Goal: Task Accomplishment & Management: Manage account settings

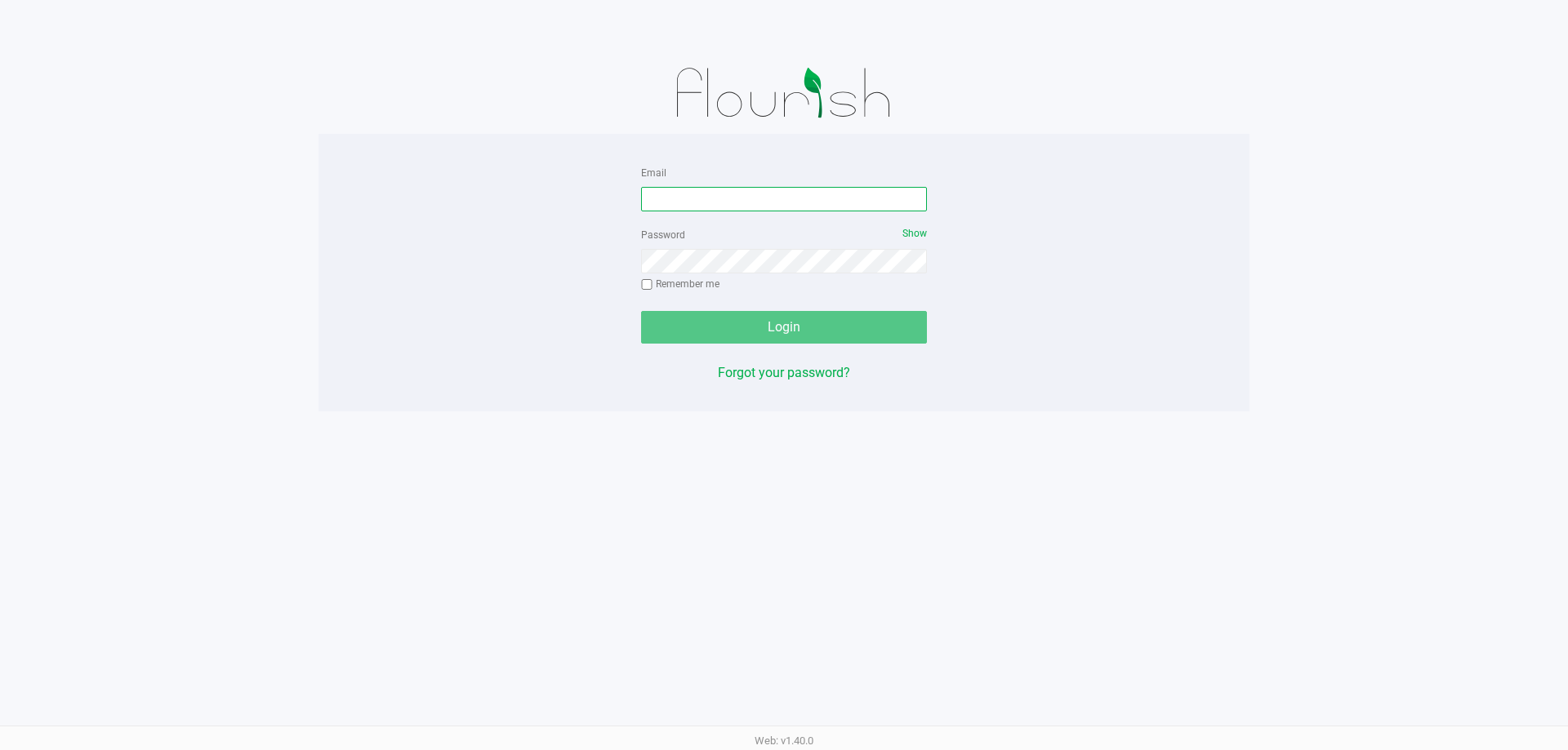
click at [748, 206] on input "Email" at bounding box center [783, 199] width 286 height 25
paste input "[EMAIL_ADDRESS][DOMAIN_NAME]"
type input "[EMAIL_ADDRESS][DOMAIN_NAME]"
click at [796, 279] on div "Password Show Remember me" at bounding box center [783, 261] width 286 height 74
click at [796, 273] on div "Password Show Remember me" at bounding box center [783, 261] width 286 height 74
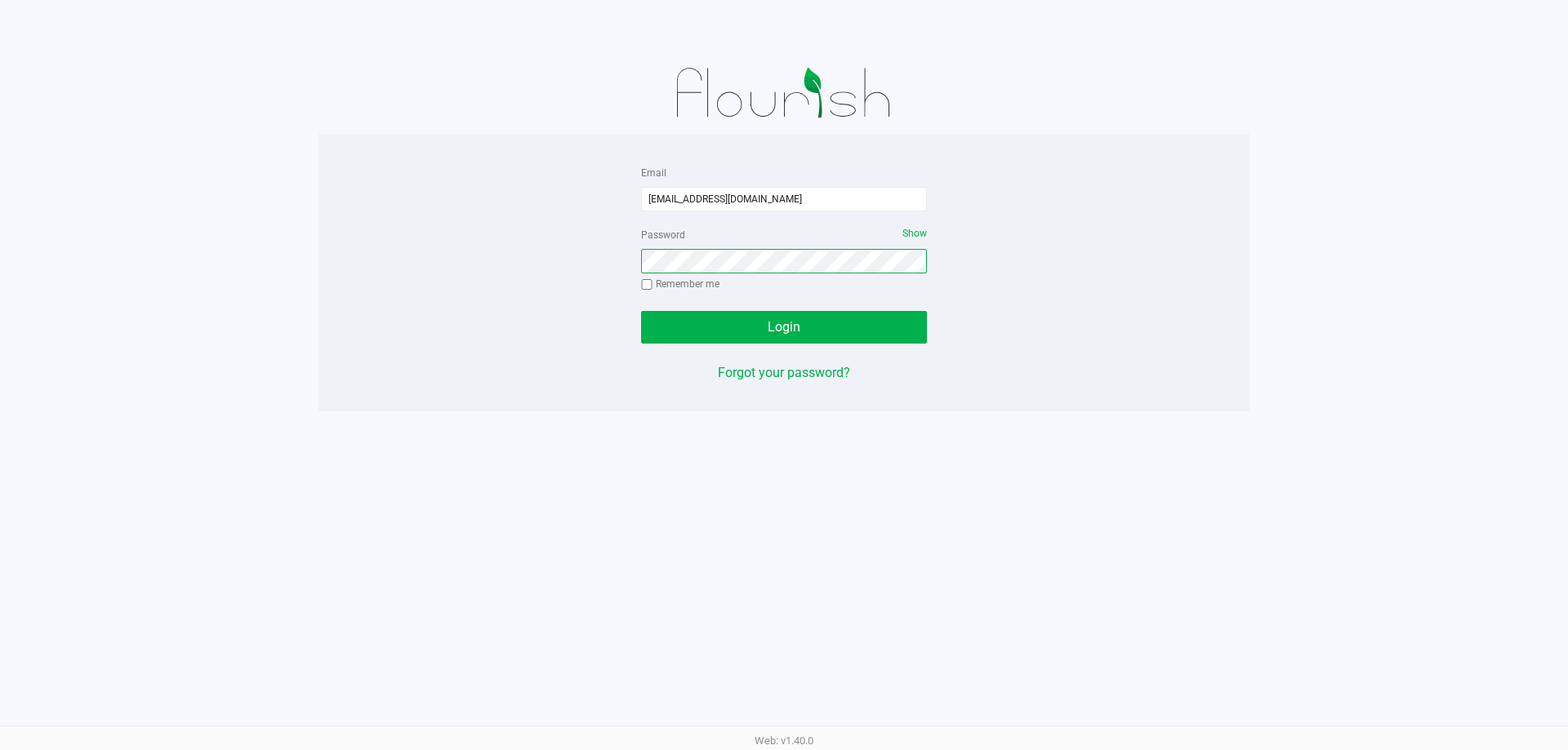
click at [641, 311] on button "Login" at bounding box center [783, 327] width 286 height 33
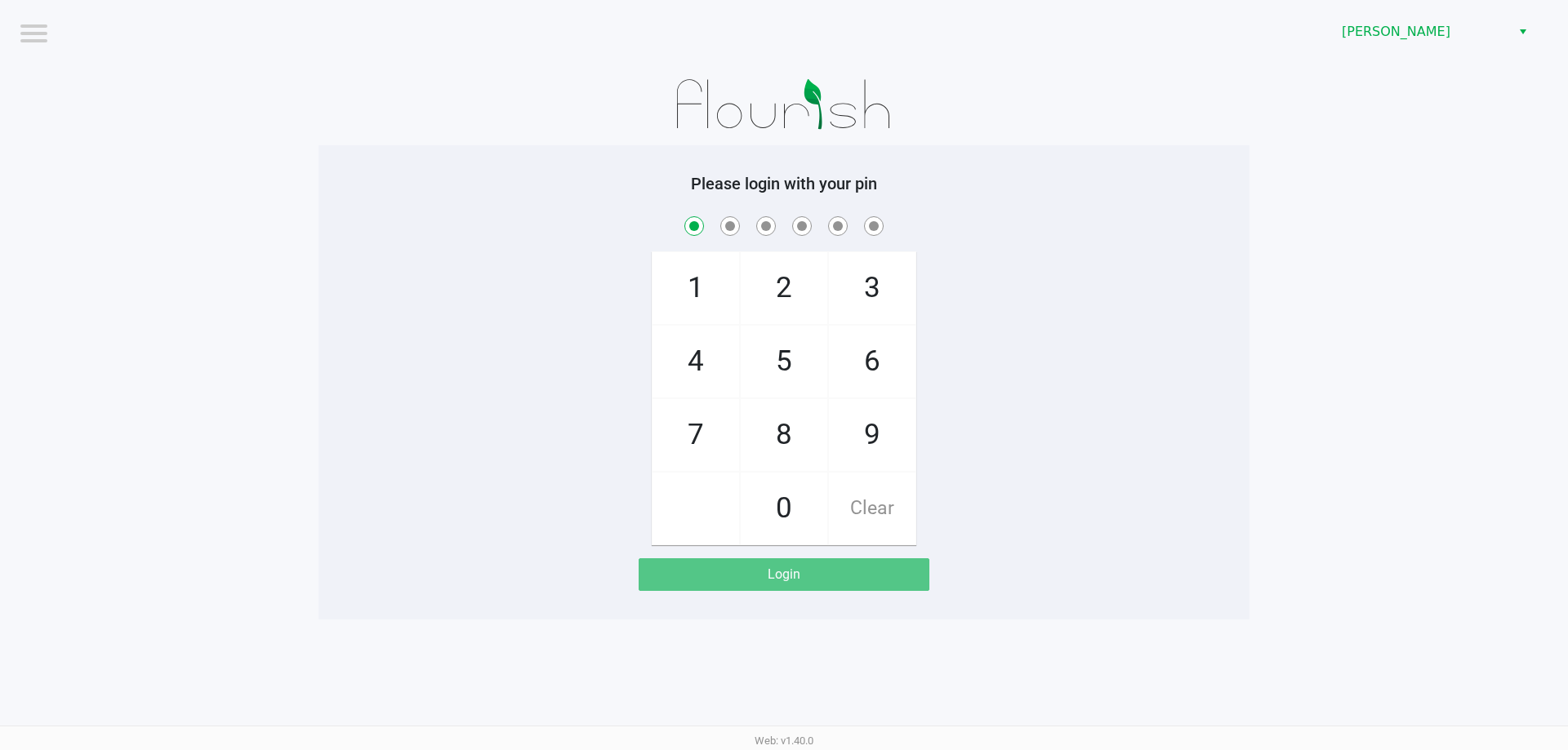
checkbox input "true"
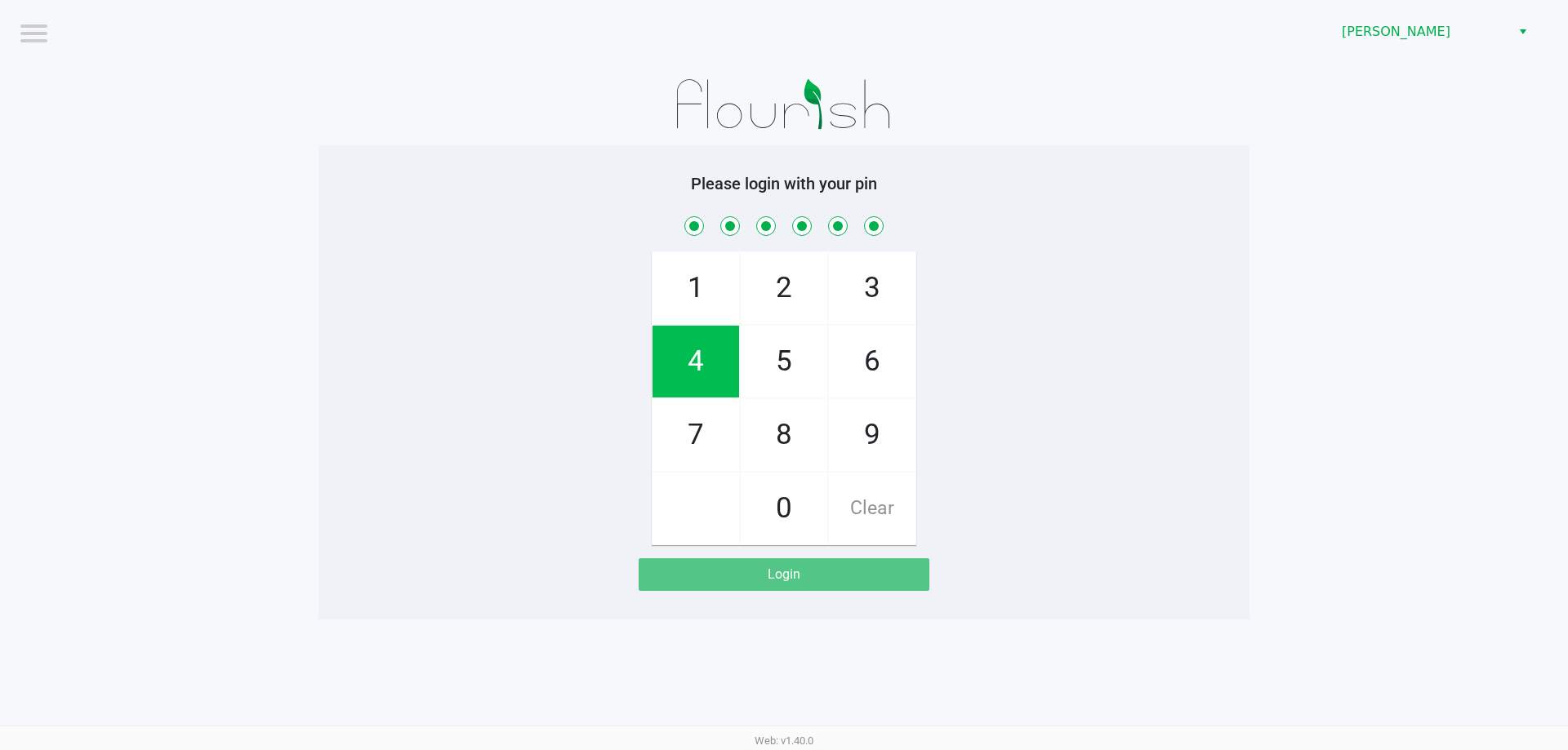
checkbox input "true"
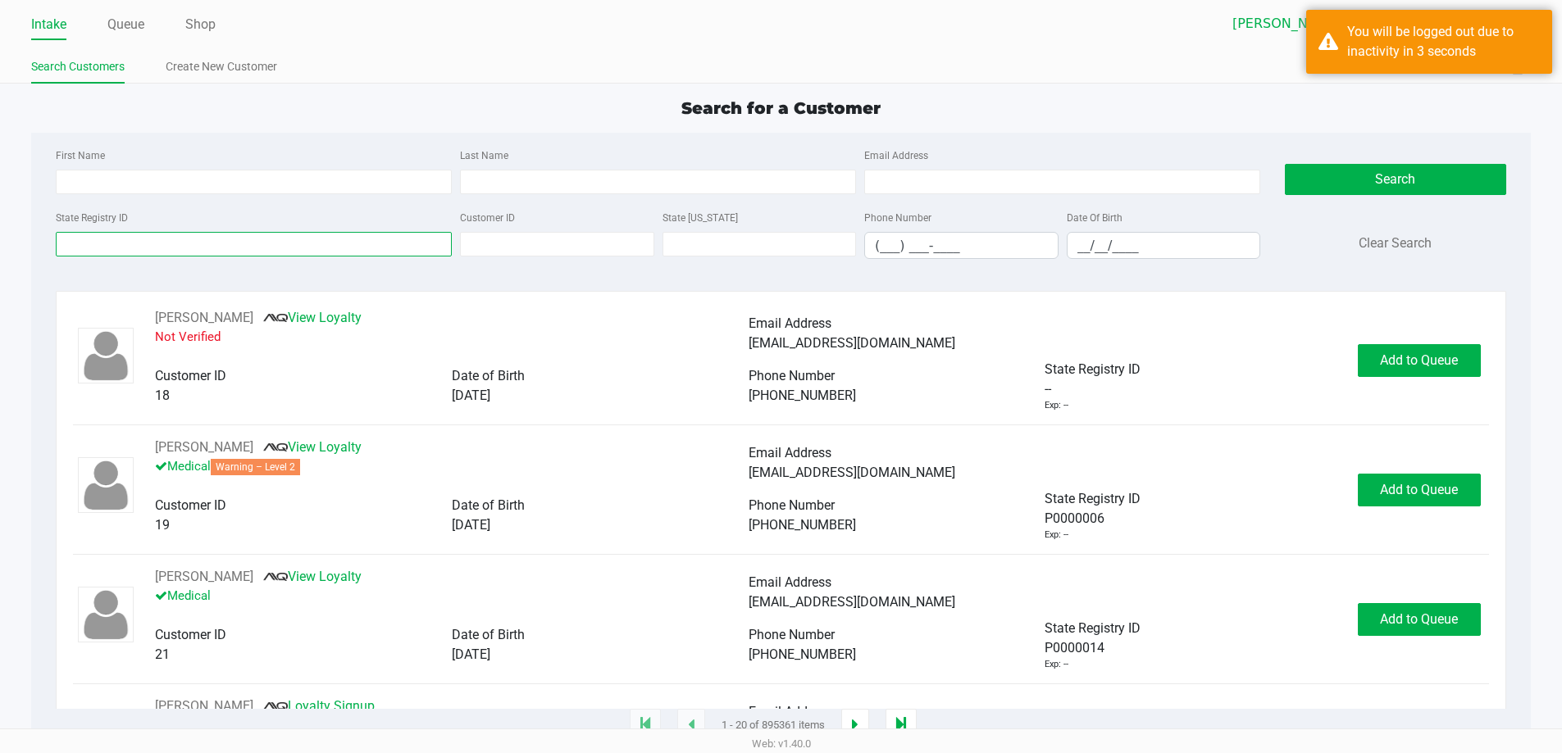
click at [398, 249] on input "State Registry ID" at bounding box center [254, 244] width 396 height 25
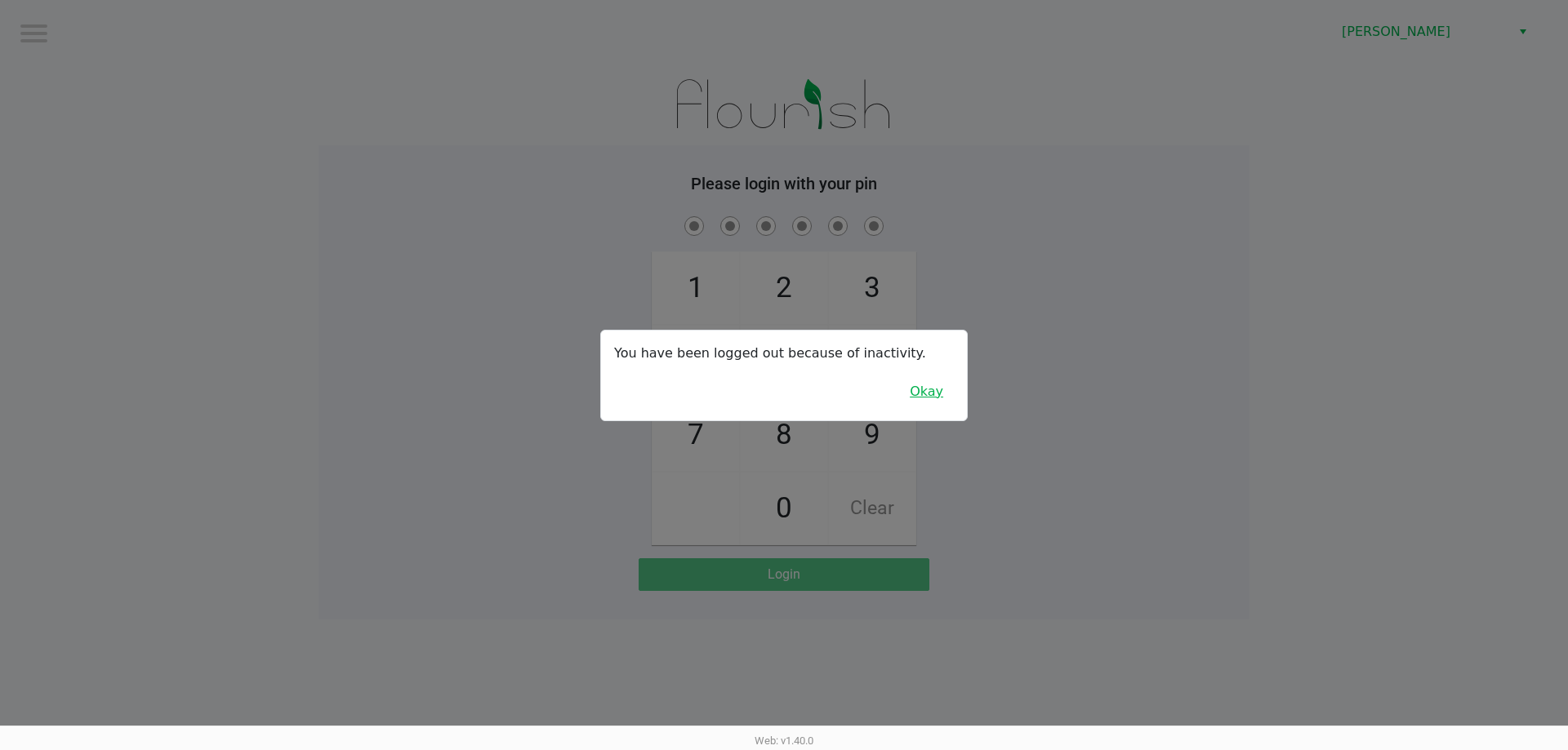
click at [931, 394] on button "Okay" at bounding box center [925, 391] width 55 height 31
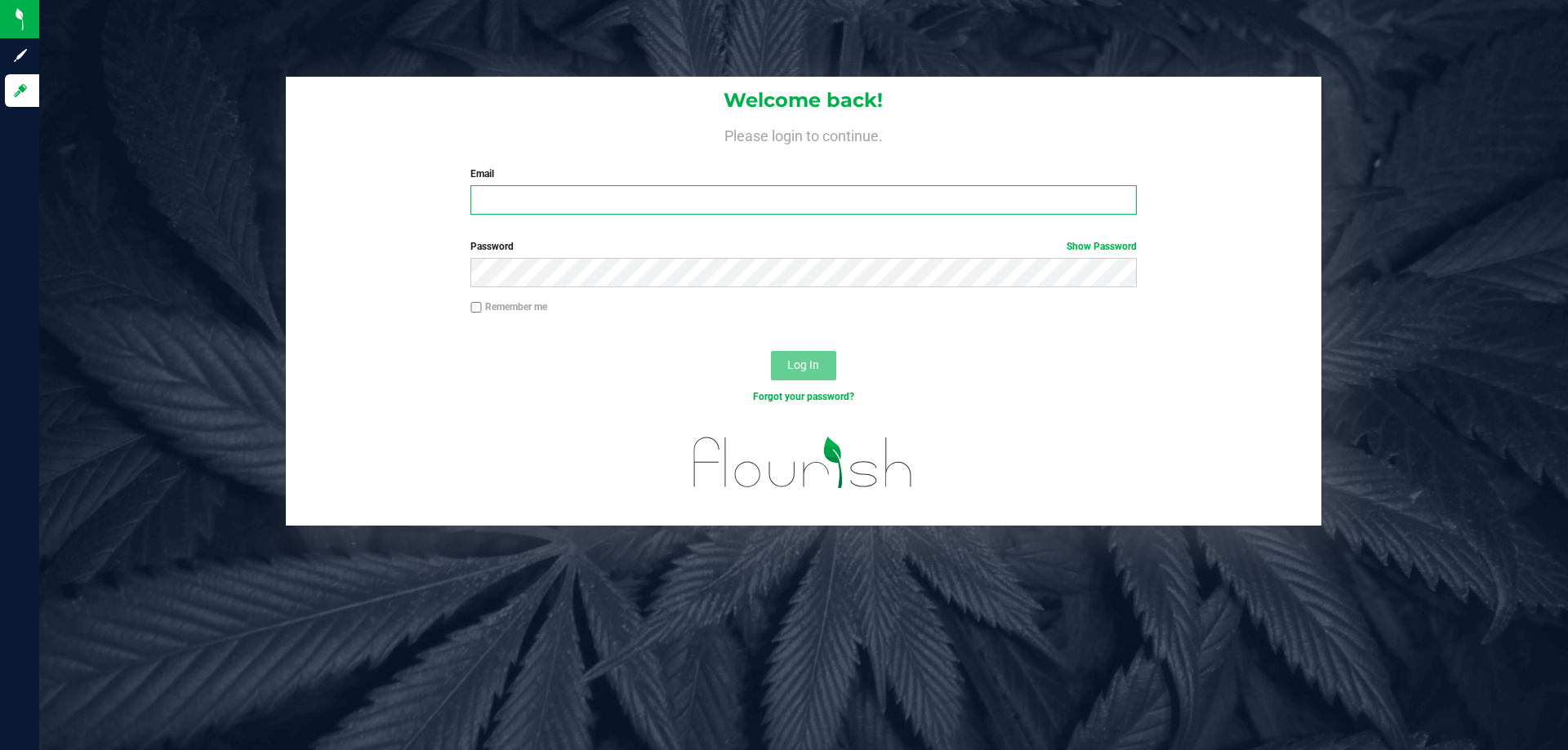
click at [777, 198] on input "Email" at bounding box center [803, 200] width 665 height 30
paste input "[EMAIL_ADDRESS][DOMAIN_NAME]"
type input "[EMAIL_ADDRESS][DOMAIN_NAME]"
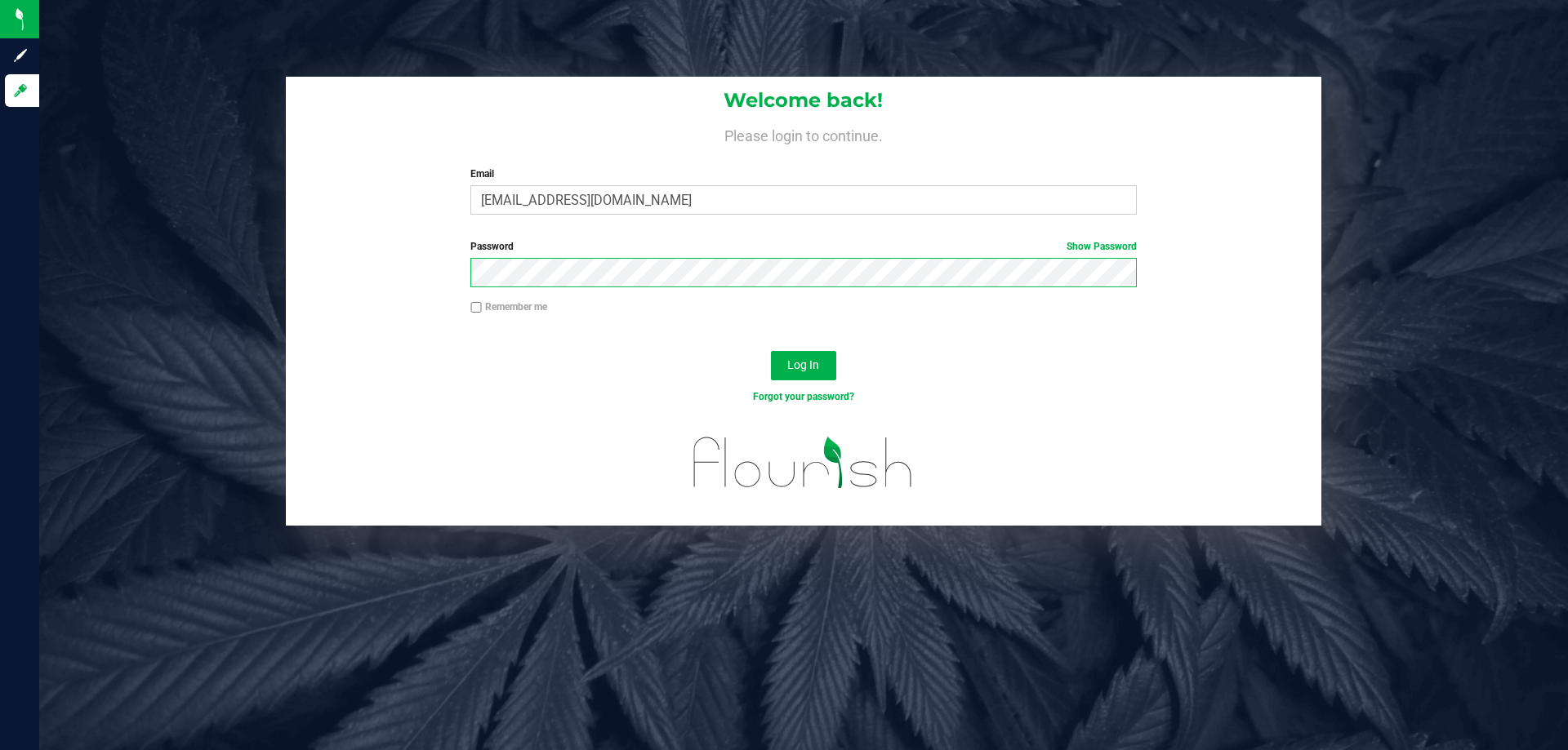
click at [771, 351] on button "Log In" at bounding box center [804, 366] width 66 height 30
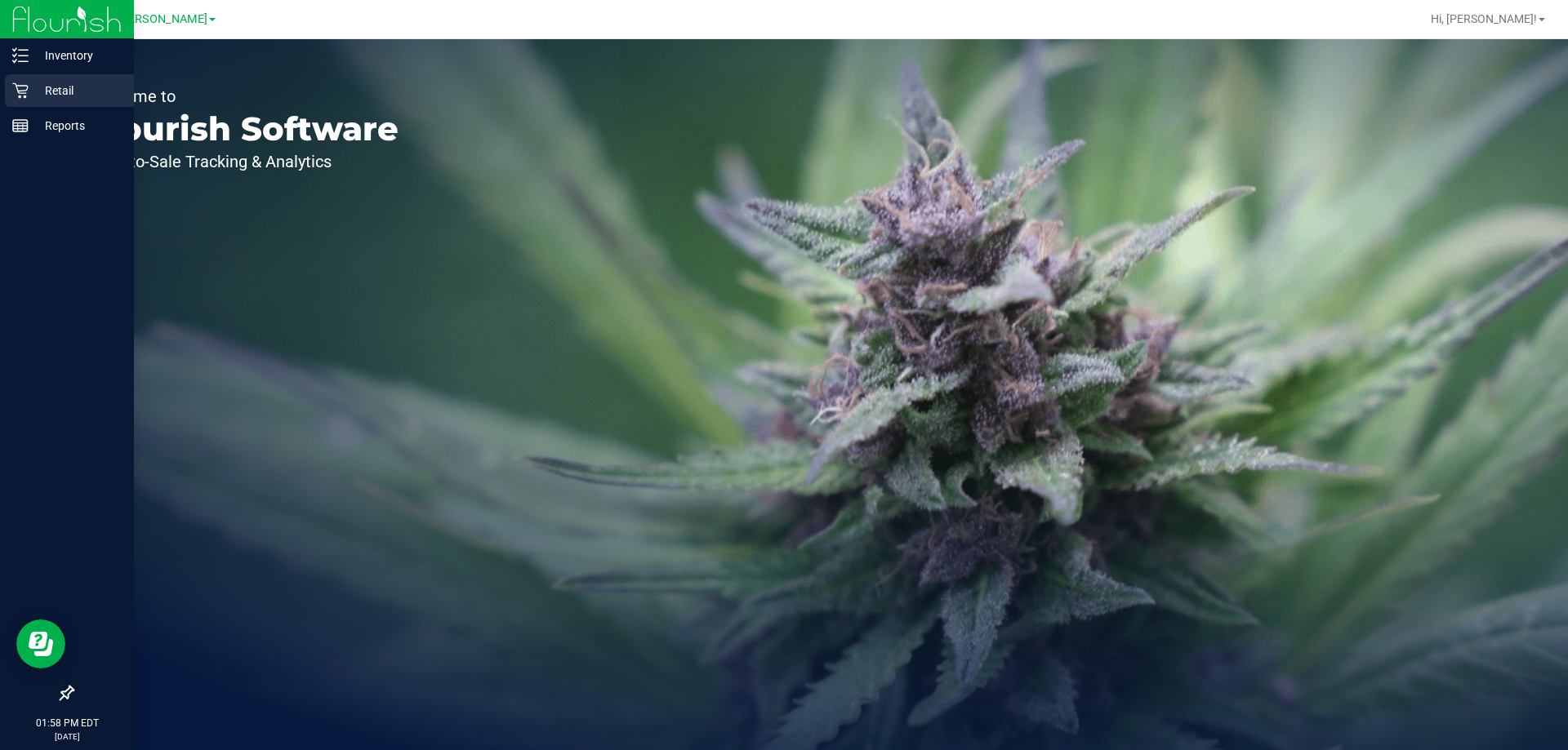
click at [35, 91] on p "Retail" at bounding box center [78, 91] width 98 height 20
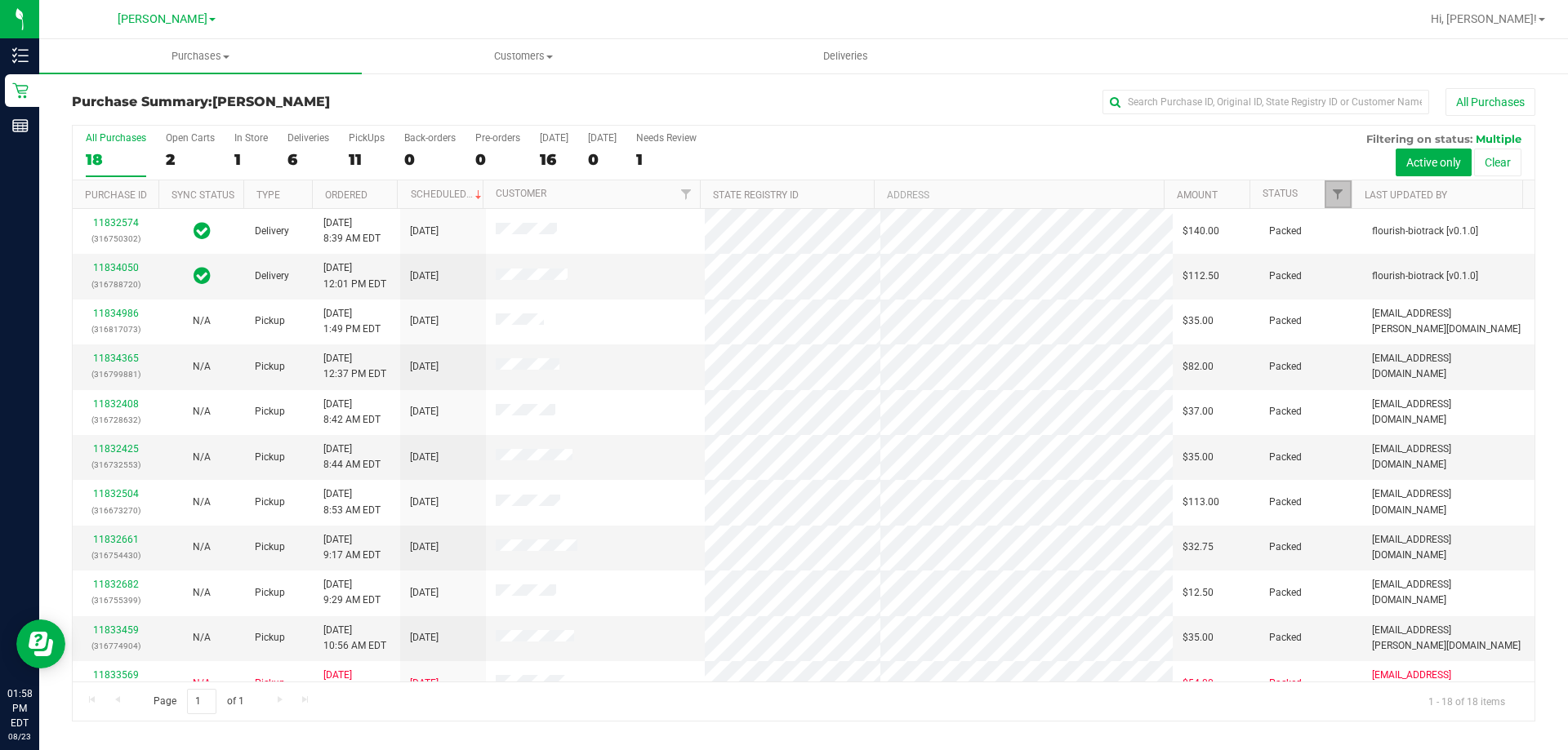
click at [1336, 187] on link "Filter" at bounding box center [1338, 194] width 27 height 28
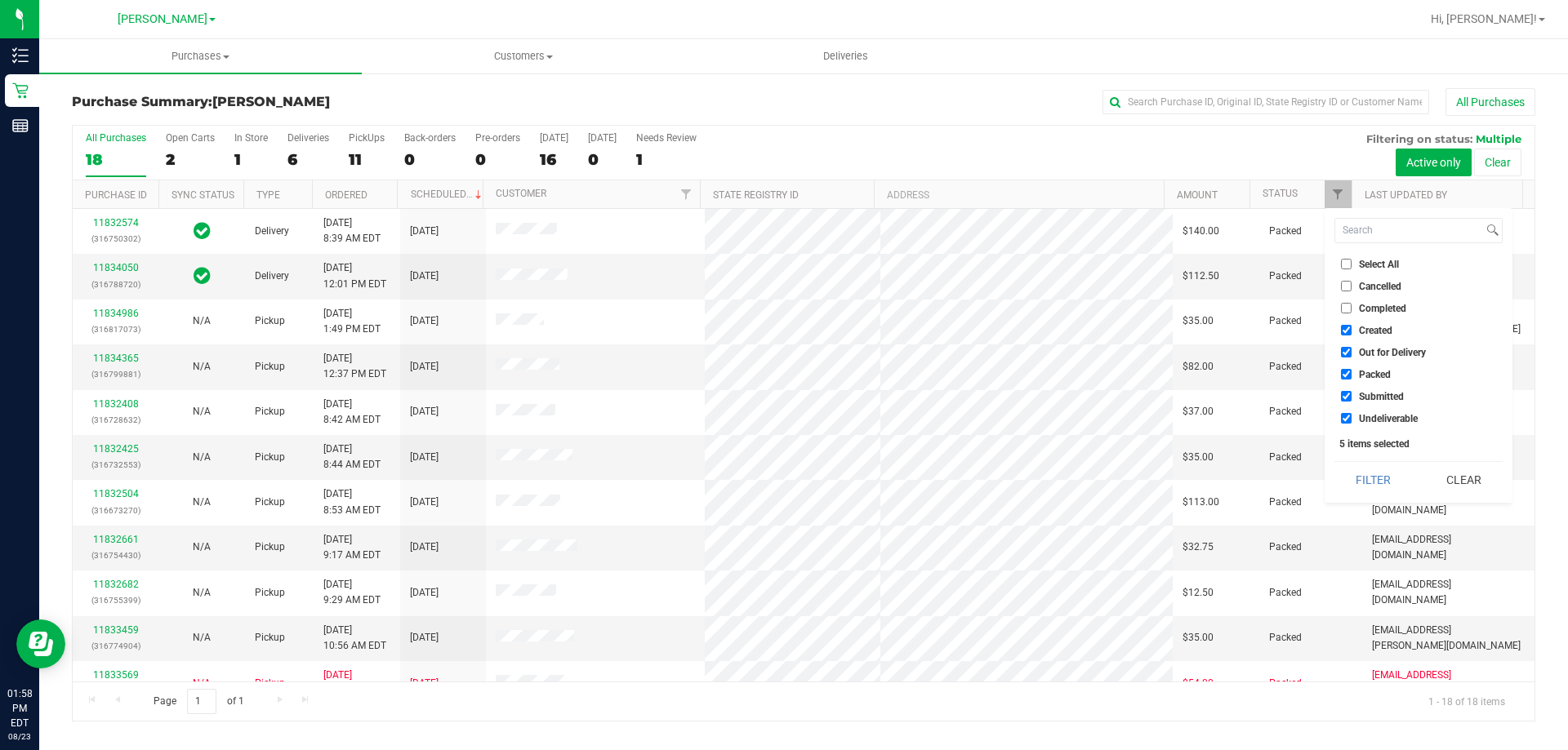
click at [1345, 256] on li "Select All" at bounding box center [1418, 264] width 168 height 17
click at [1345, 260] on input "Select All" at bounding box center [1346, 264] width 11 height 11
checkbox input "true"
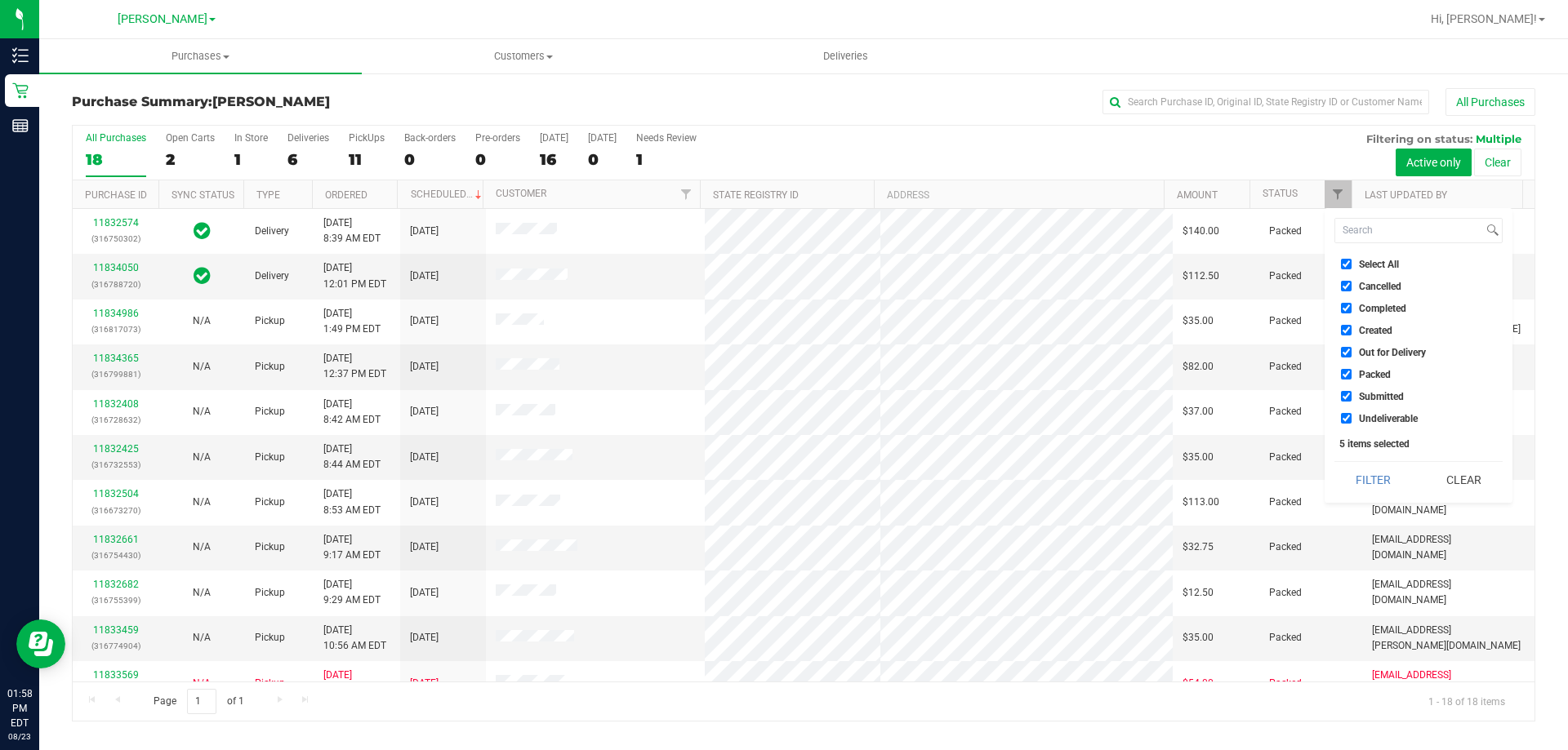
checkbox input "true"
click at [1345, 260] on input "Select All" at bounding box center [1346, 264] width 11 height 11
checkbox input "false"
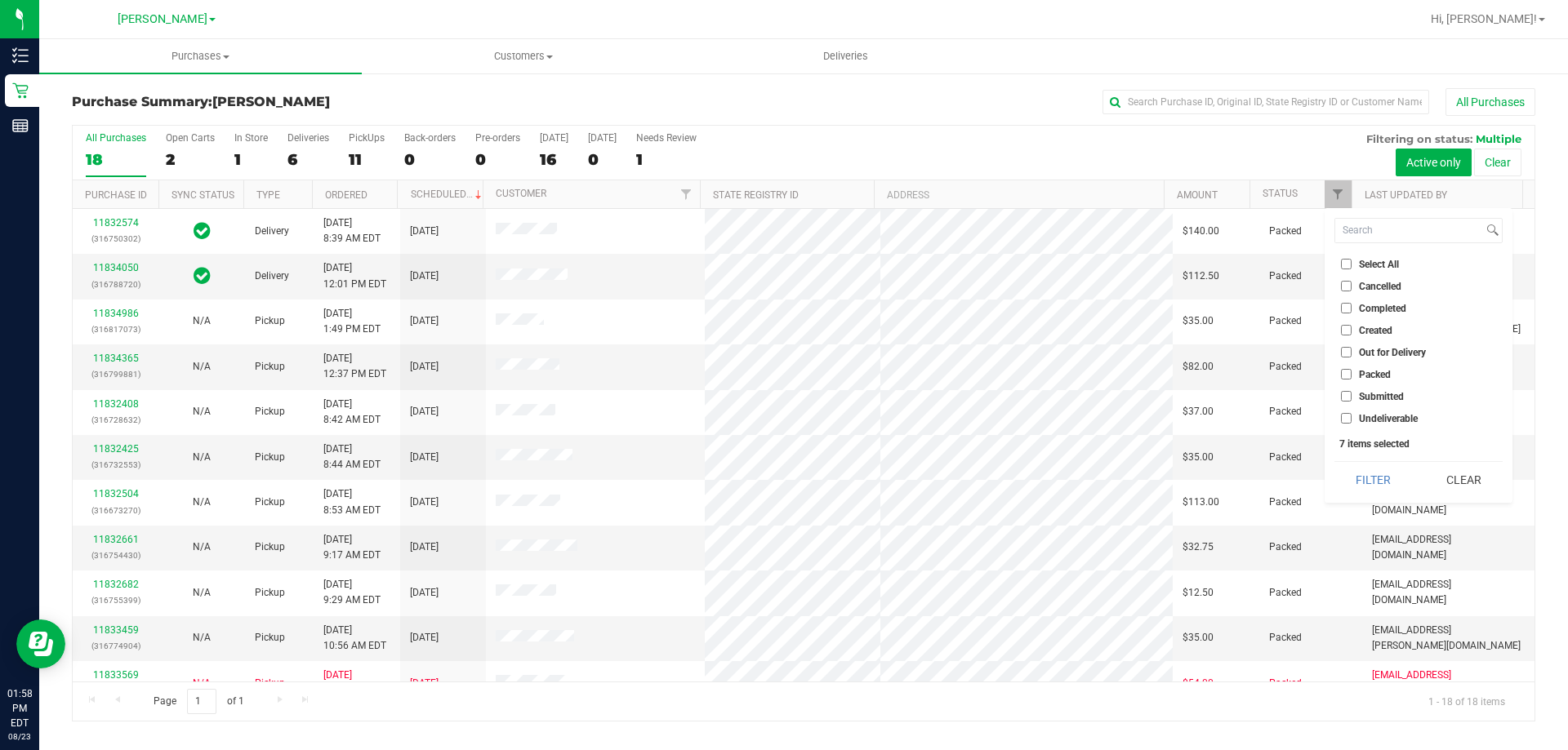
checkbox input "false"
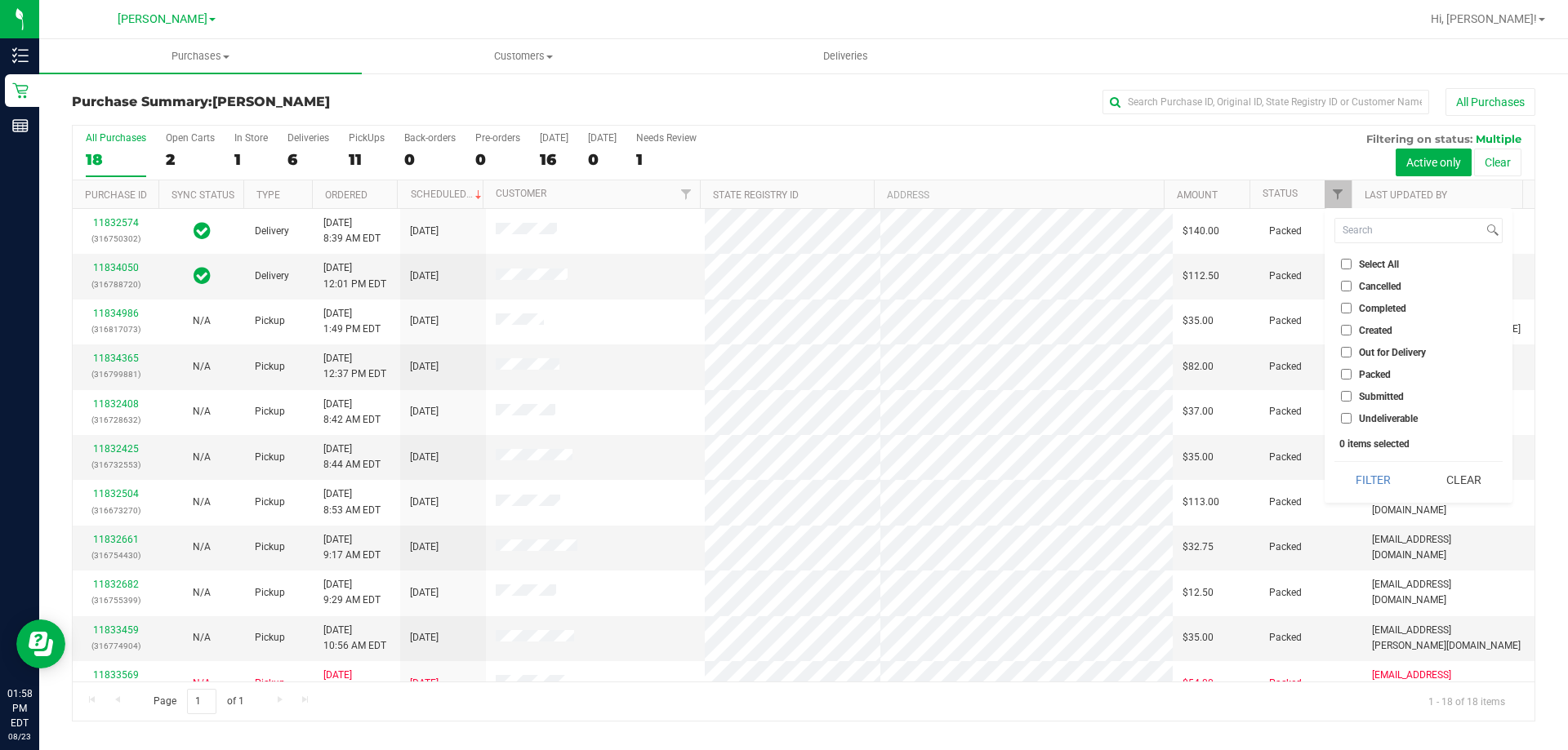
click at [1345, 260] on input "Select All" at bounding box center [1346, 264] width 11 height 11
checkbox input "true"
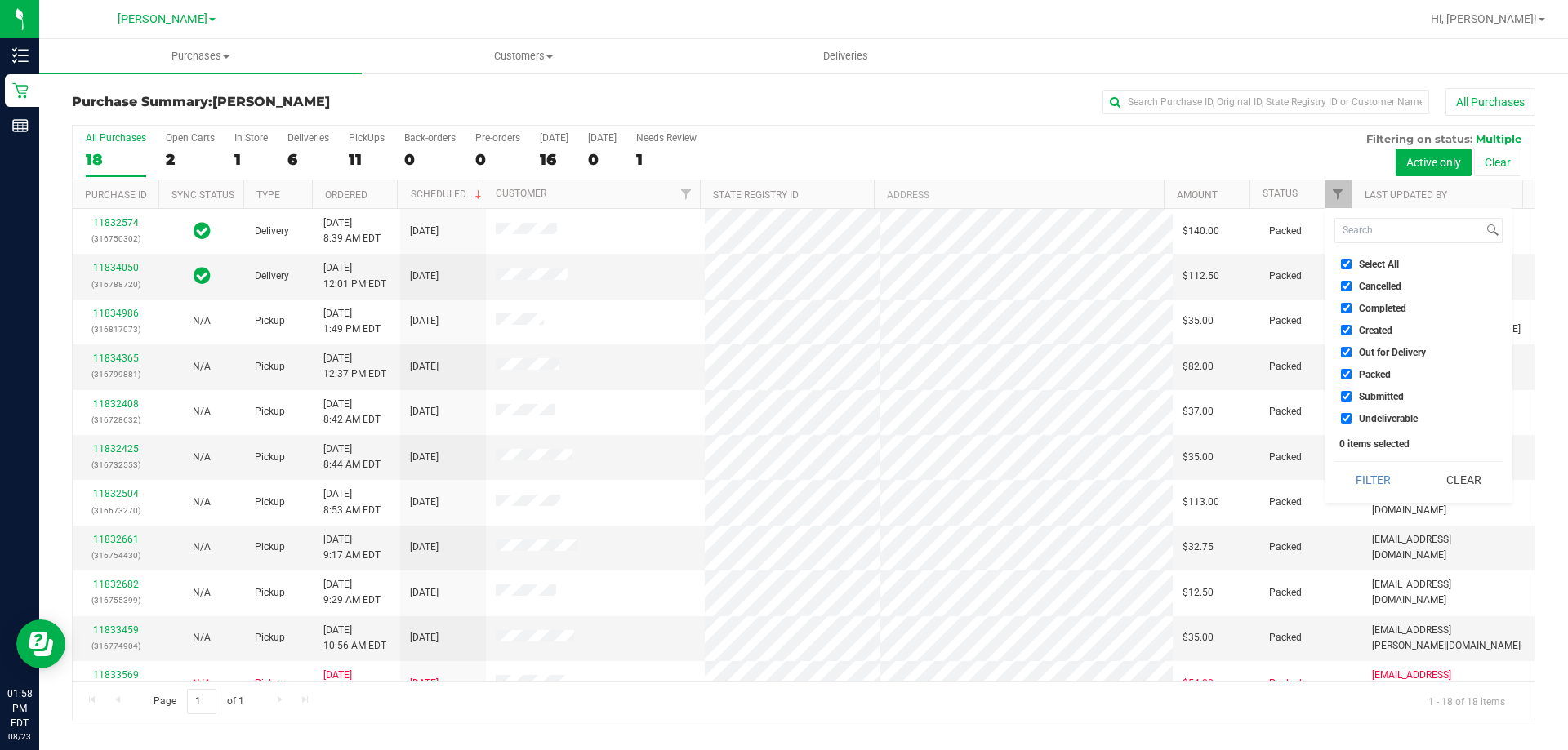
checkbox input "true"
click at [1345, 260] on input "Select All" at bounding box center [1346, 264] width 11 height 11
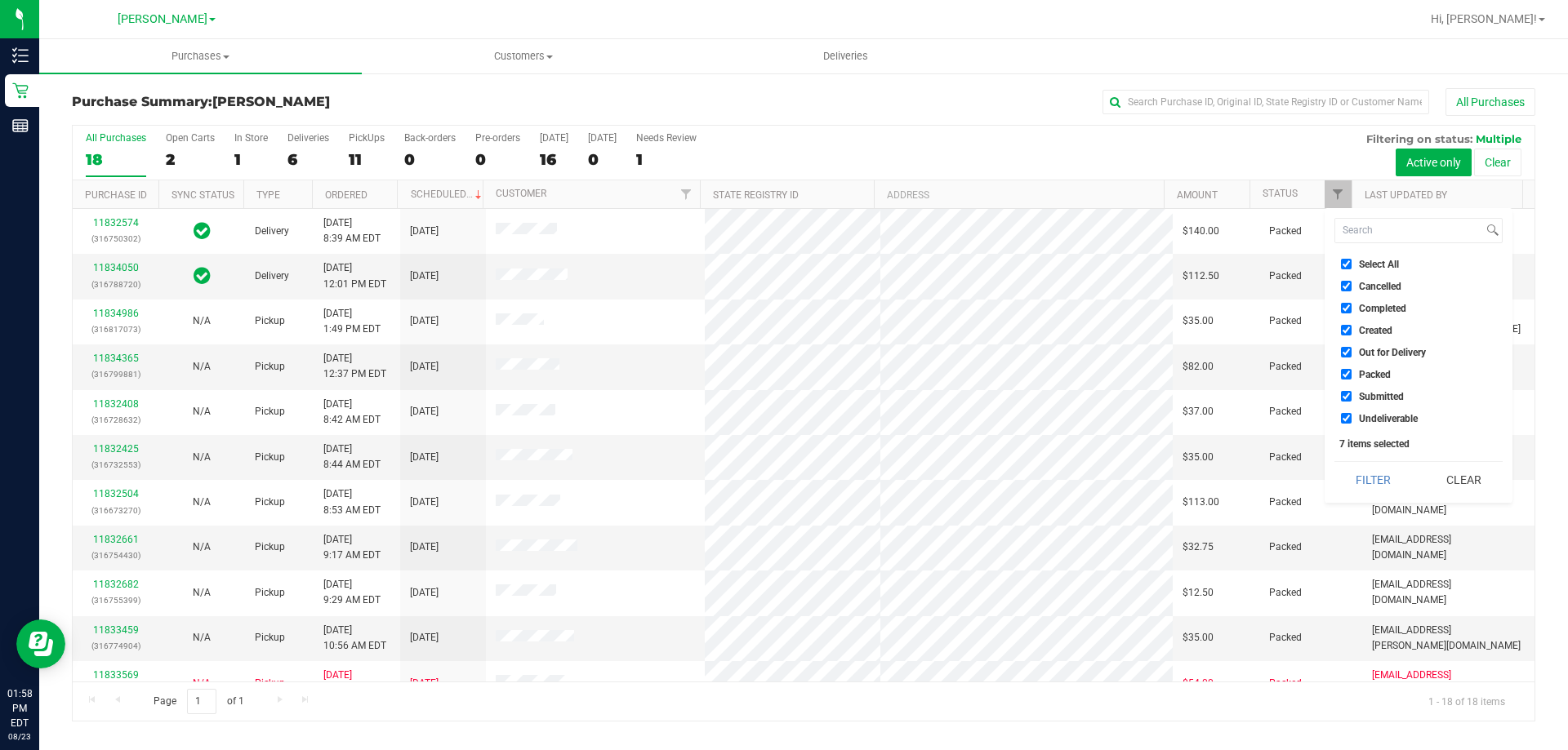
checkbox input "false"
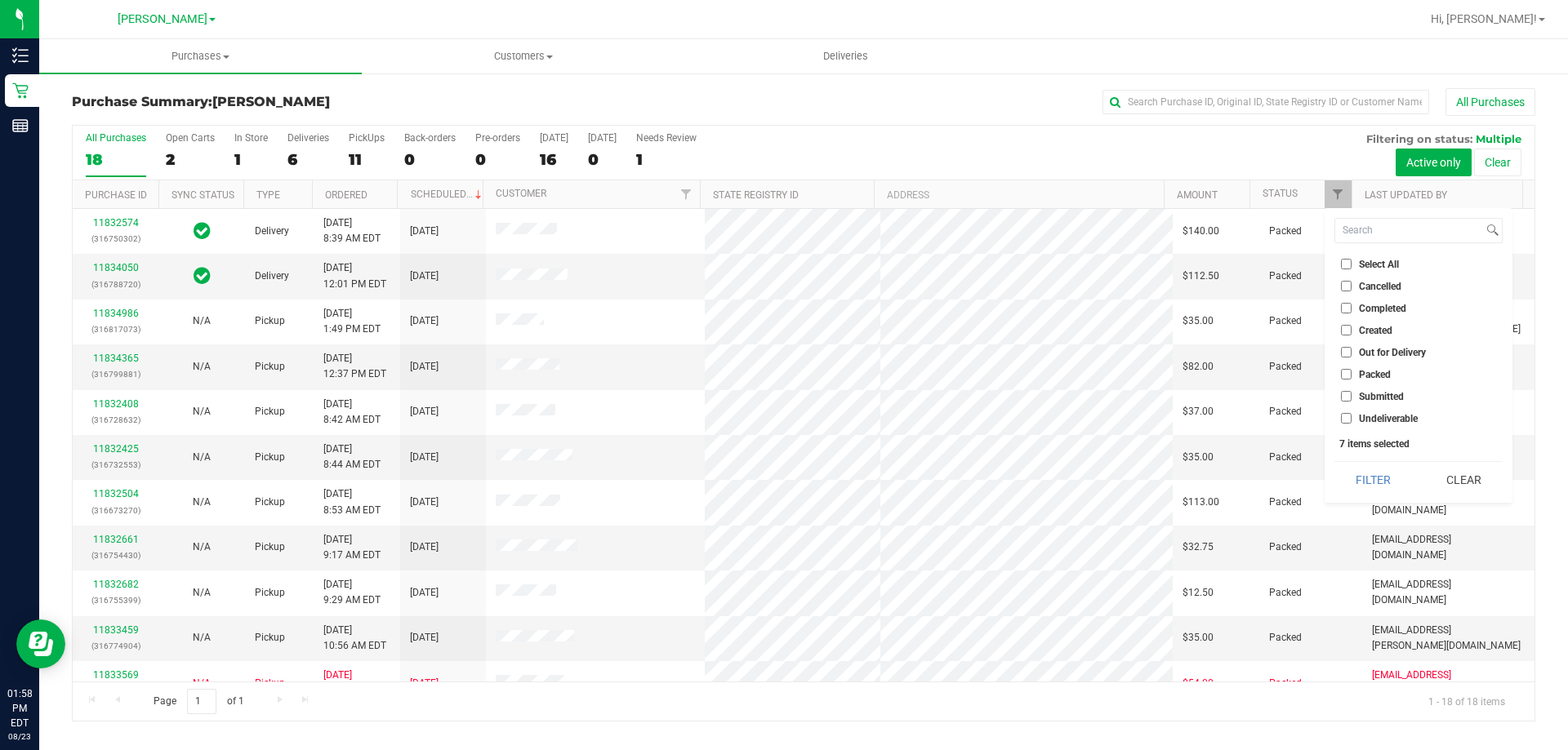
checkbox input "false"
click at [1355, 395] on label "Submitted" at bounding box center [1372, 396] width 63 height 11
click at [1352, 395] on input "Submitted" at bounding box center [1346, 396] width 11 height 11
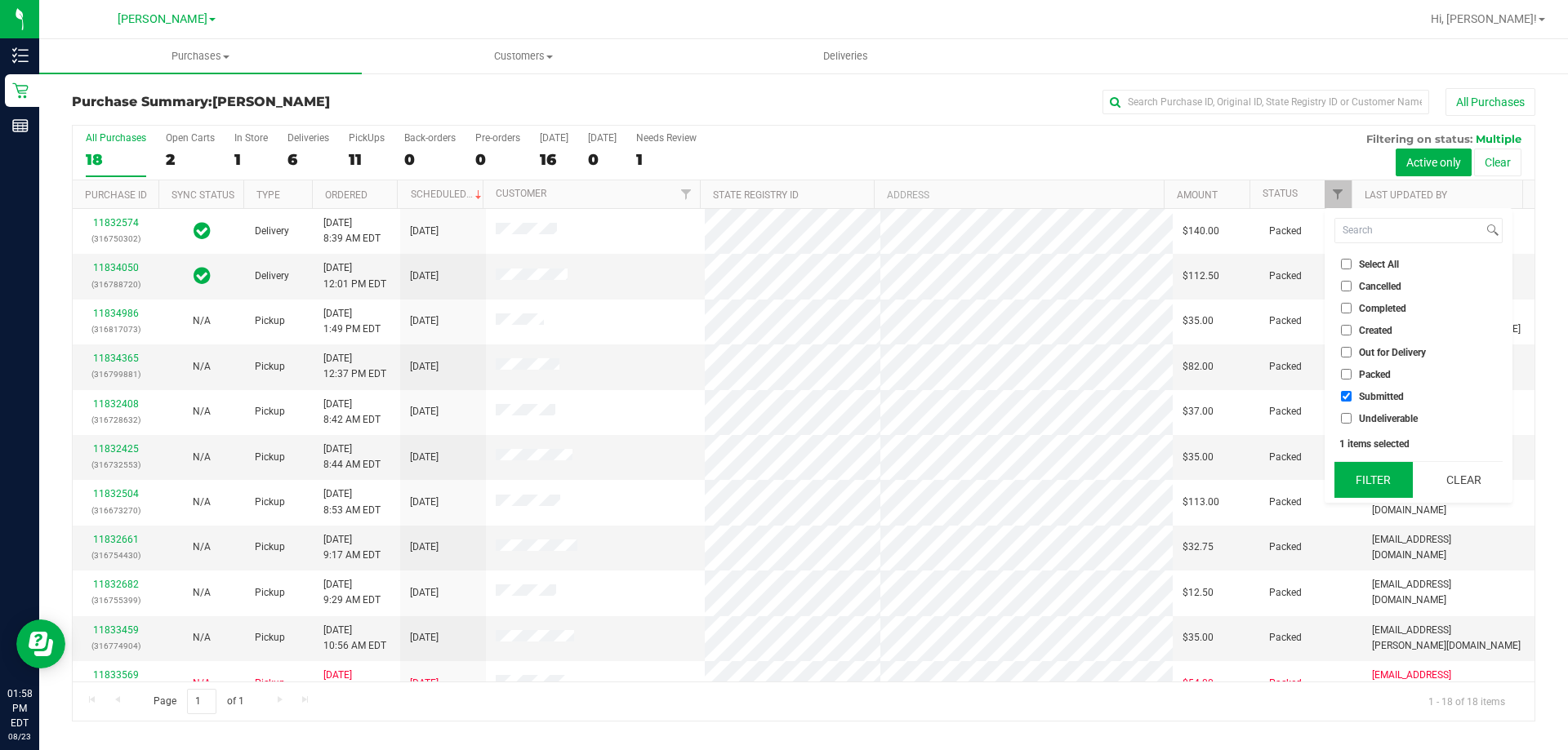
click at [1374, 469] on button "Filter" at bounding box center [1373, 480] width 79 height 36
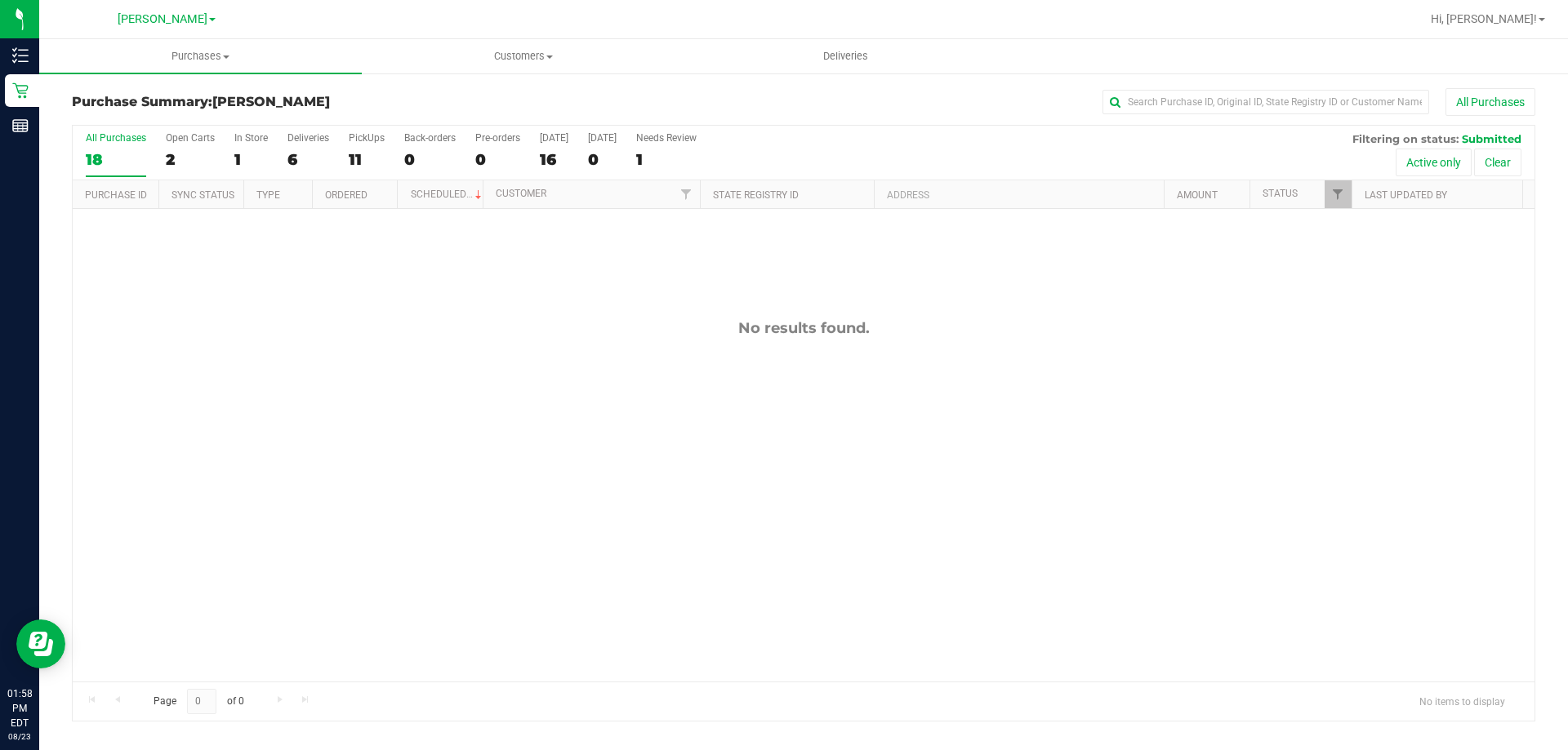
click at [283, 160] on div "All Purchases 18 Open Carts 2 In Store 1 Deliveries 6 PickUps 11 Back-orders 0 …" at bounding box center [803, 152] width 1461 height 55
click at [297, 162] on div "0" at bounding box center [309, 159] width 42 height 19
click at [0, 0] on input "Deliveries 0" at bounding box center [0, 0] width 0 height 0
checkbox input "true"
click at [1340, 203] on link "Filter" at bounding box center [1338, 194] width 27 height 28
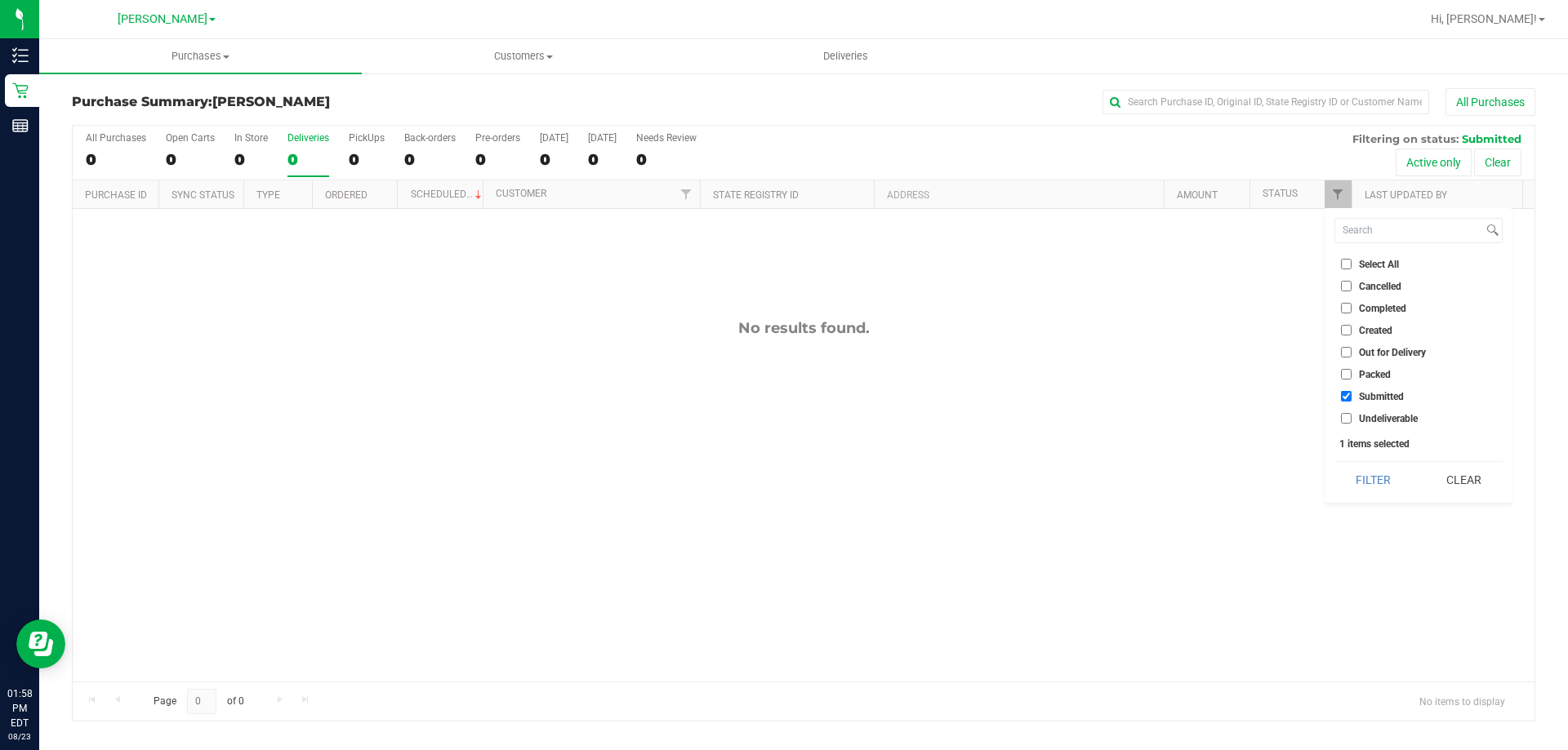
click at [1355, 265] on label "Select All" at bounding box center [1370, 264] width 58 height 11
click at [1352, 265] on input "Select All" at bounding box center [1346, 264] width 11 height 11
checkbox input "true"
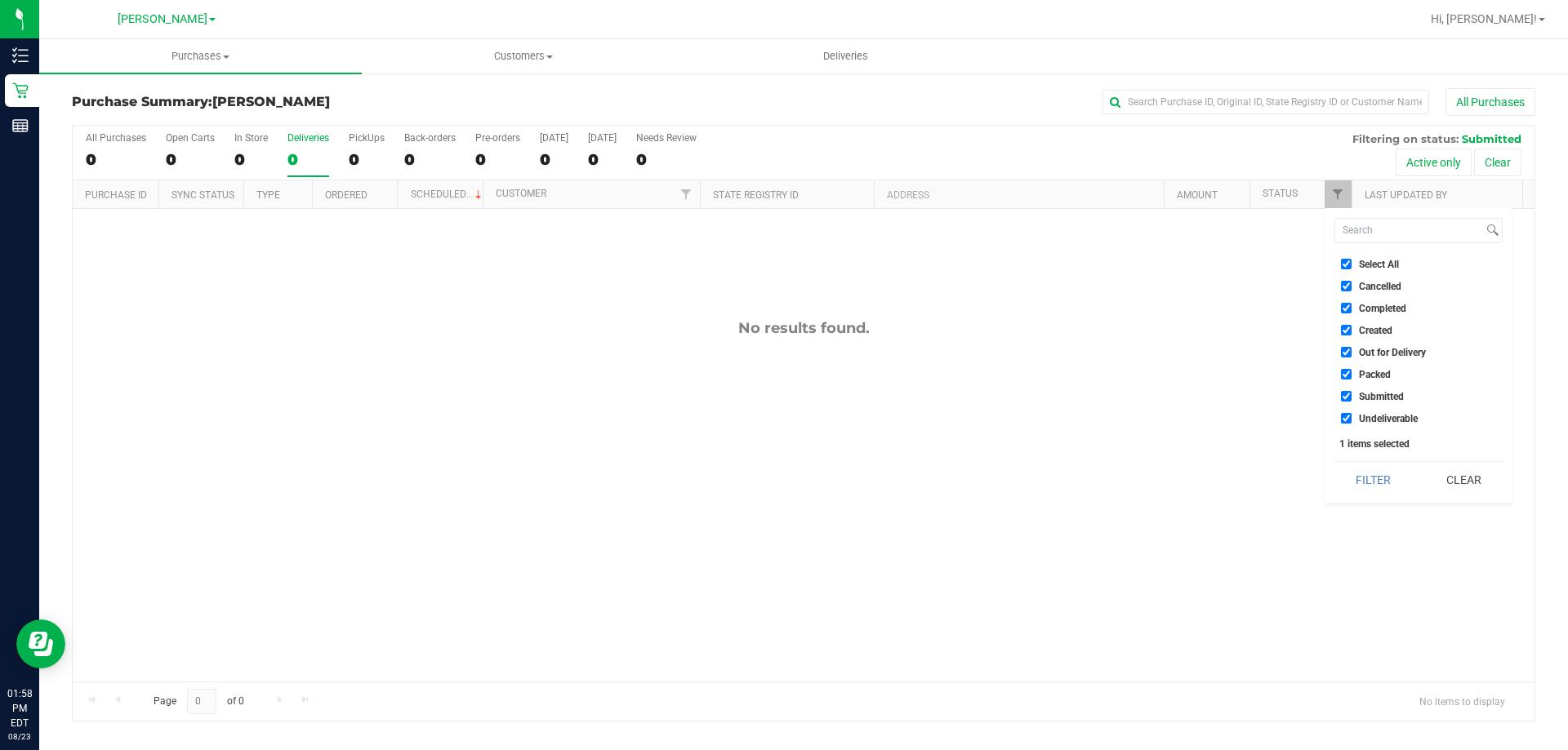
checkbox input "true"
click at [1355, 265] on label "Select All" at bounding box center [1370, 264] width 58 height 11
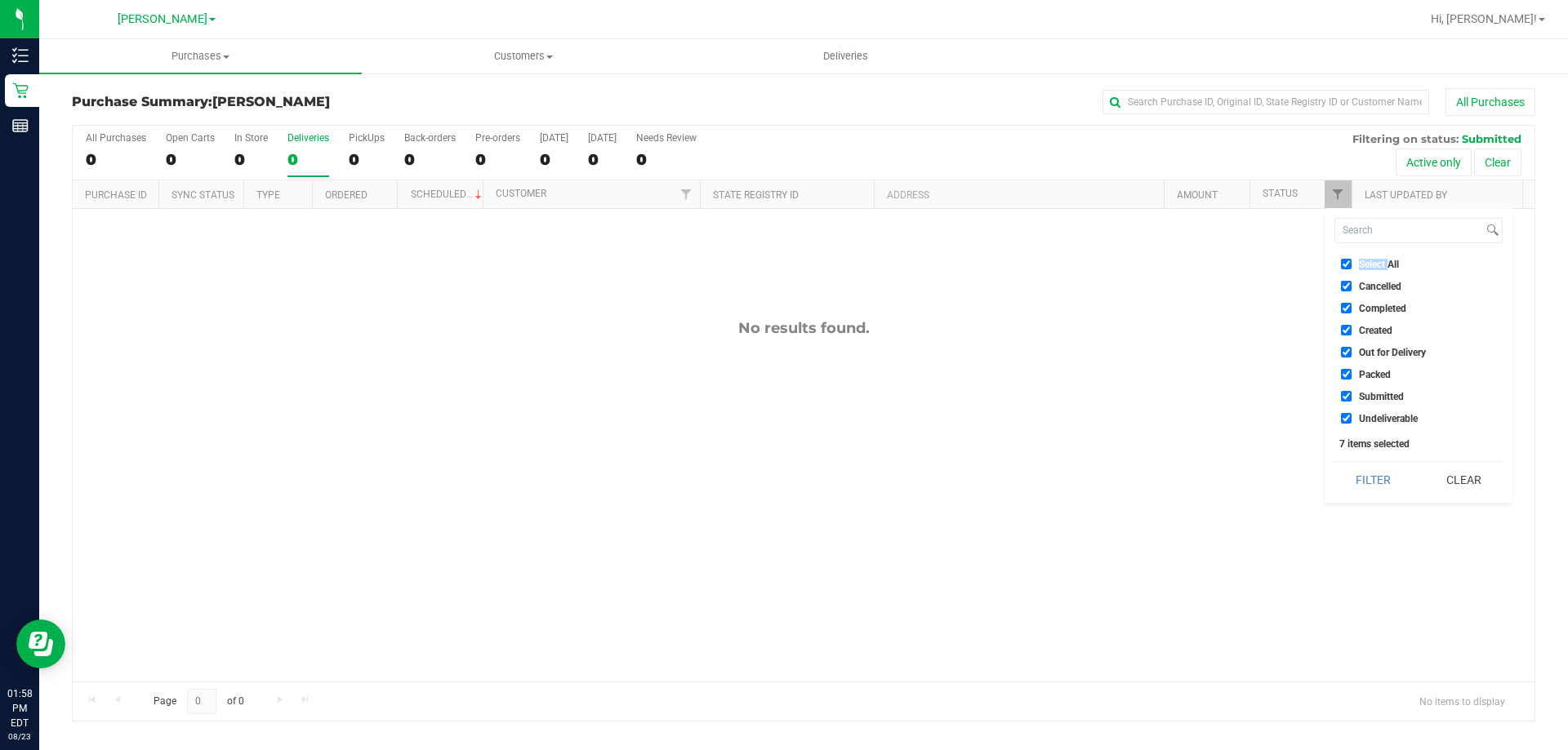
click at [1352, 265] on input "Select All" at bounding box center [1346, 264] width 11 height 11
checkbox input "false"
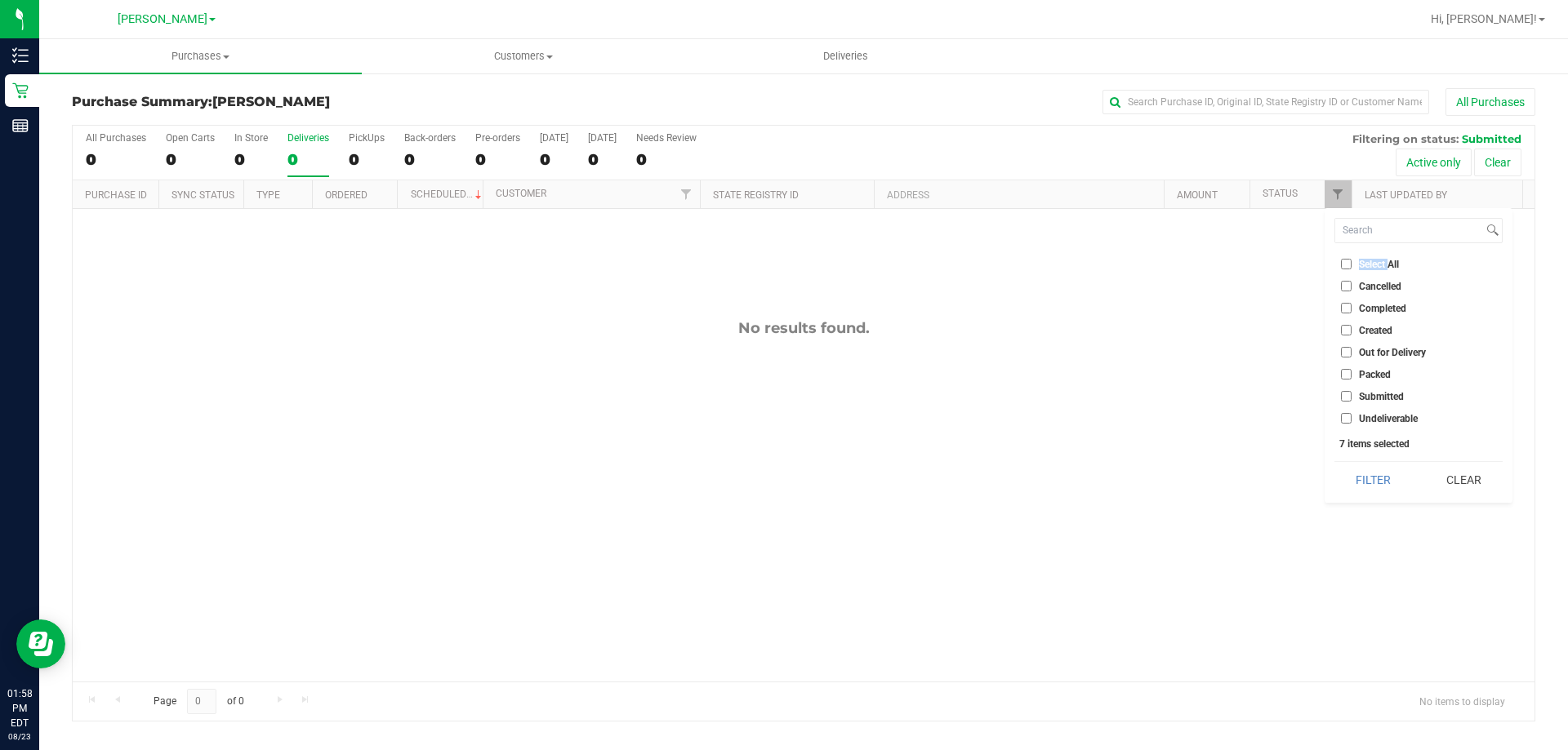
checkbox input "false"
click at [1380, 486] on button "Filter" at bounding box center [1373, 480] width 79 height 36
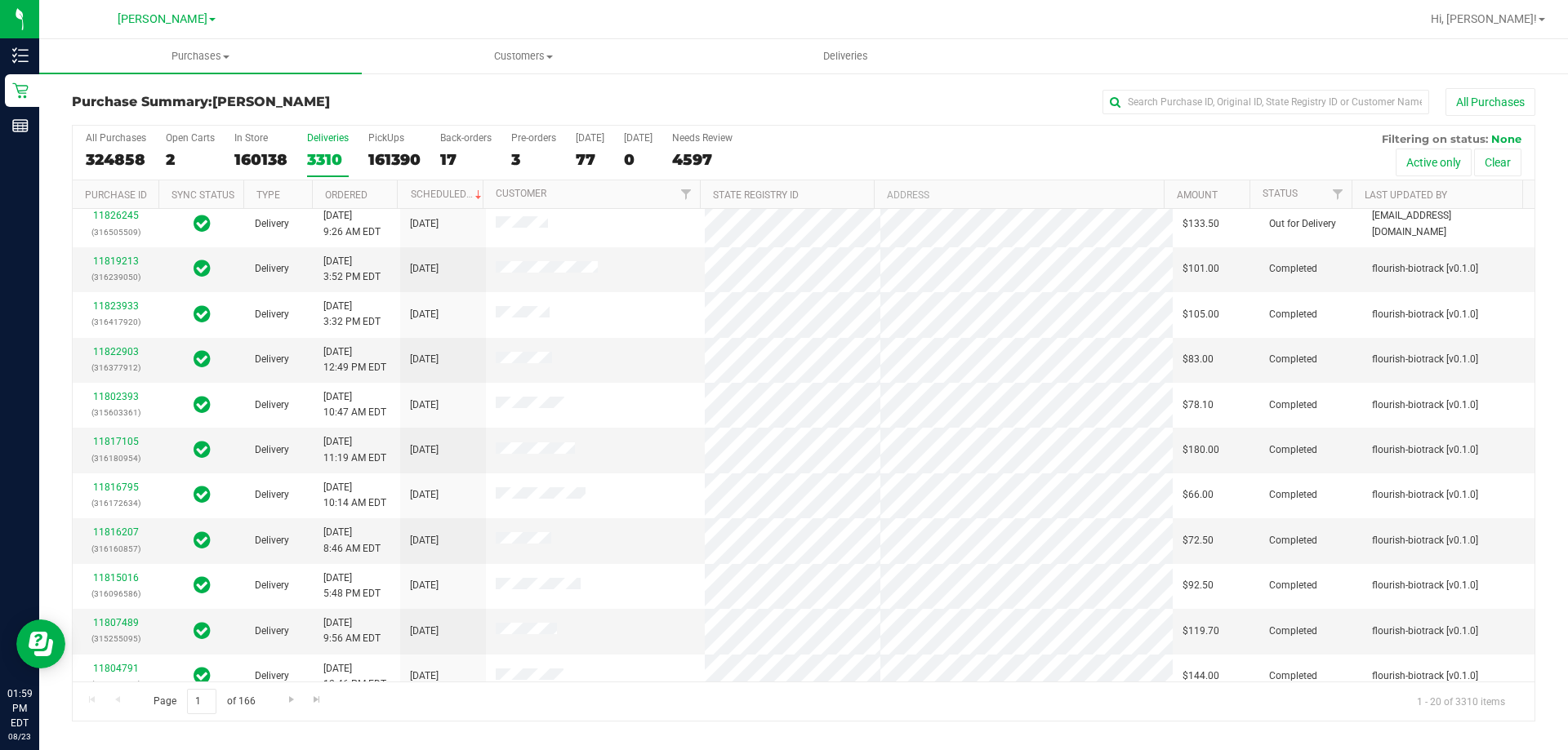
scroll to position [245, 0]
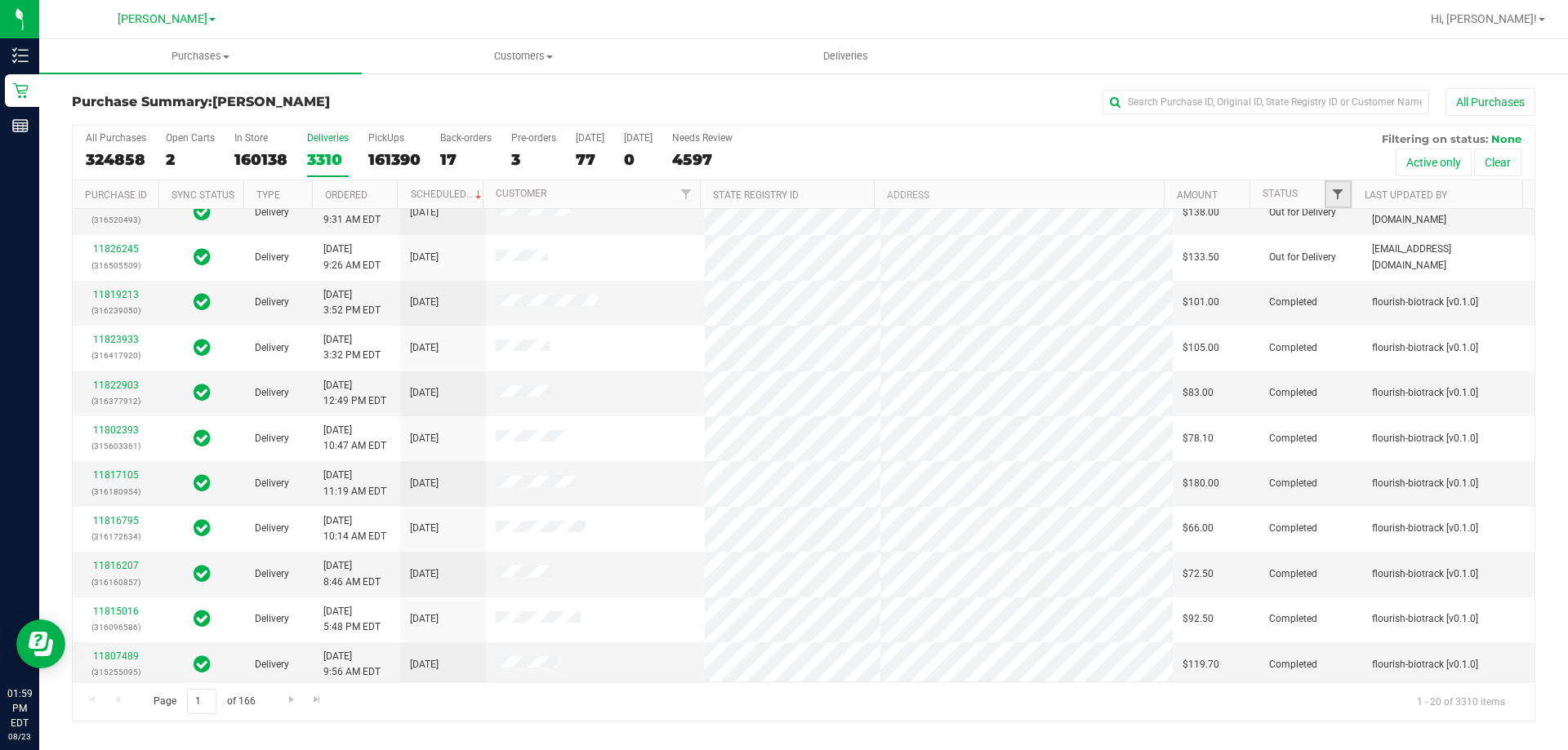
click at [1332, 197] on span "Filter" at bounding box center [1337, 194] width 13 height 13
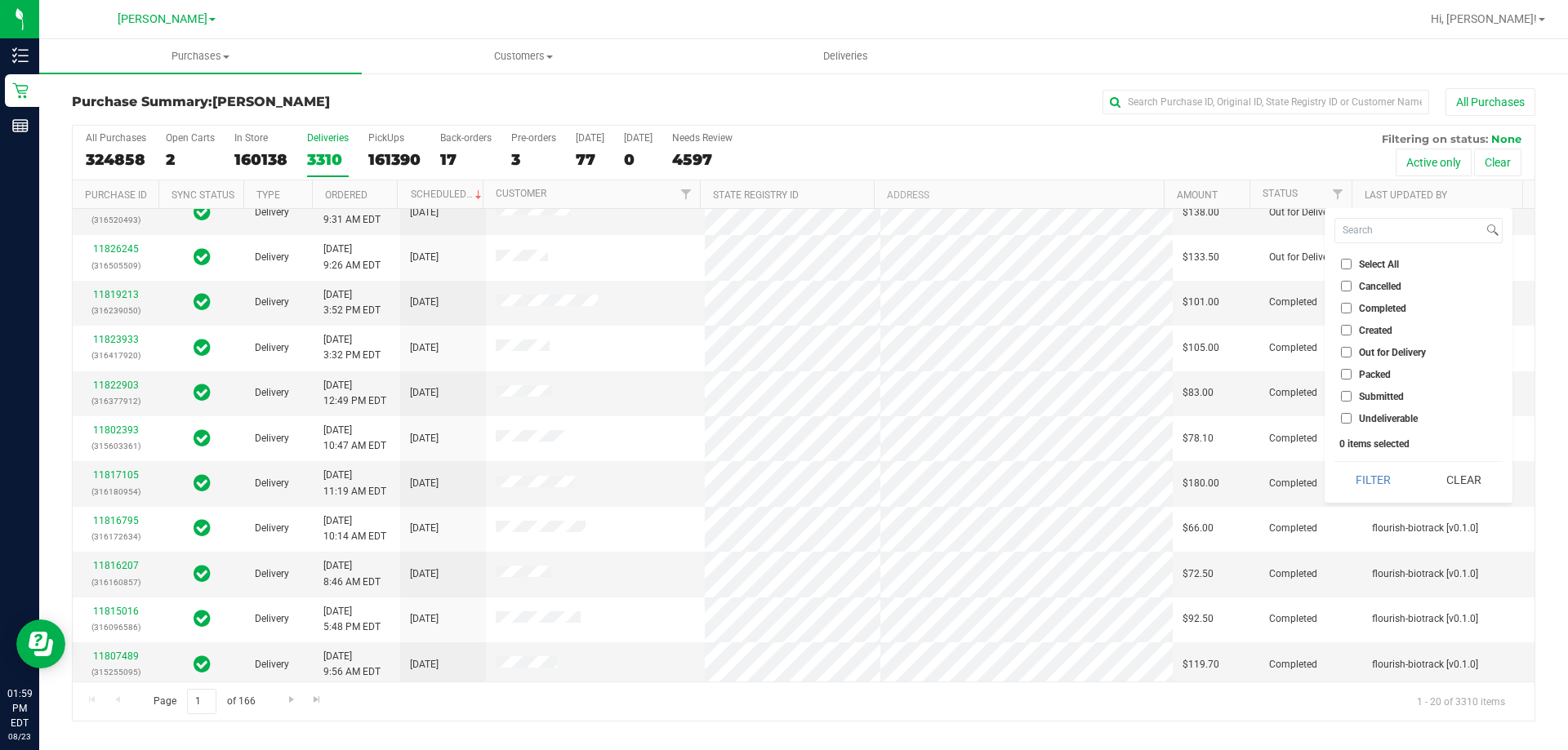
click at [1346, 378] on input "Packed" at bounding box center [1346, 375] width 11 height 11
checkbox input "true"
click at [1370, 471] on button "Filter" at bounding box center [1373, 480] width 79 height 36
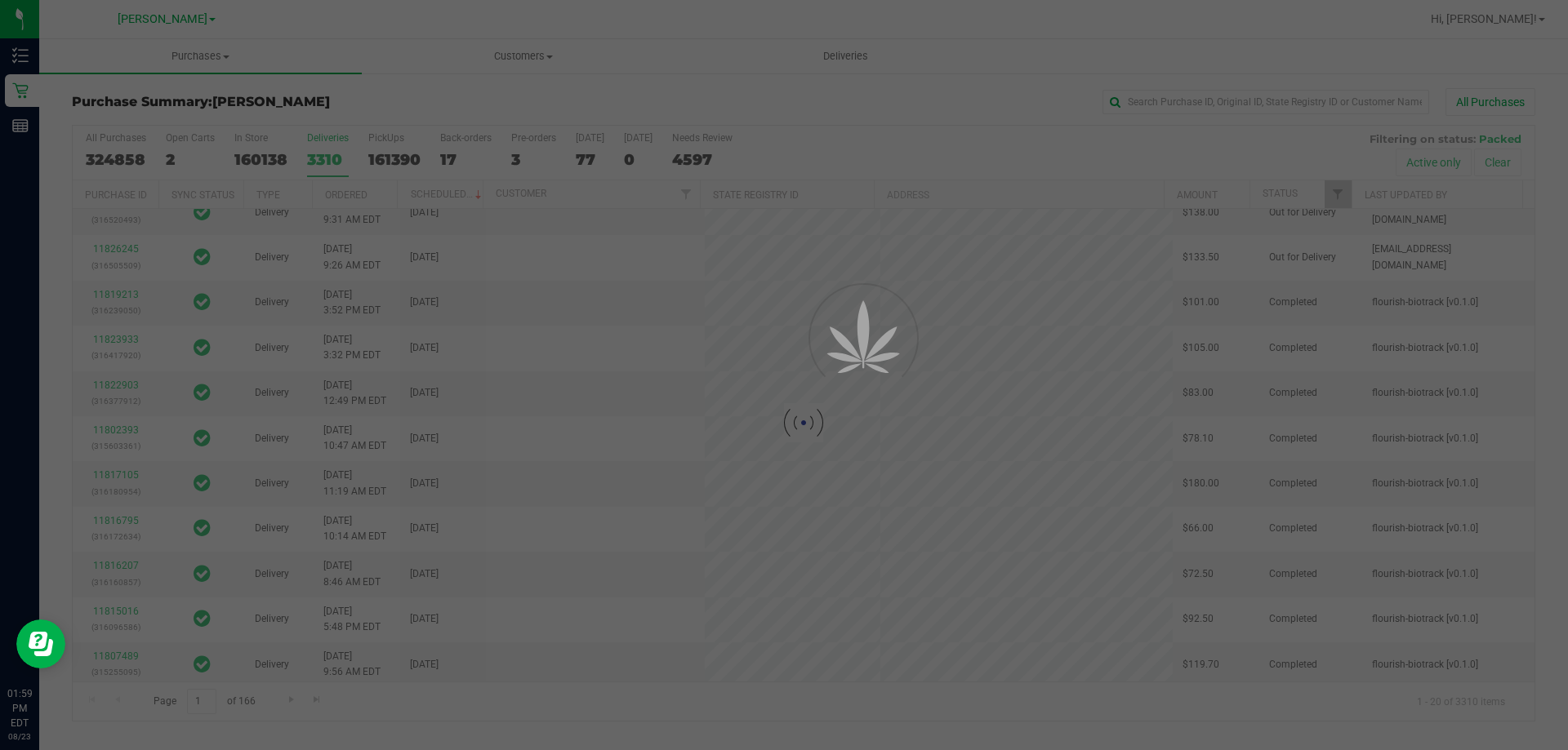
scroll to position [0, 0]
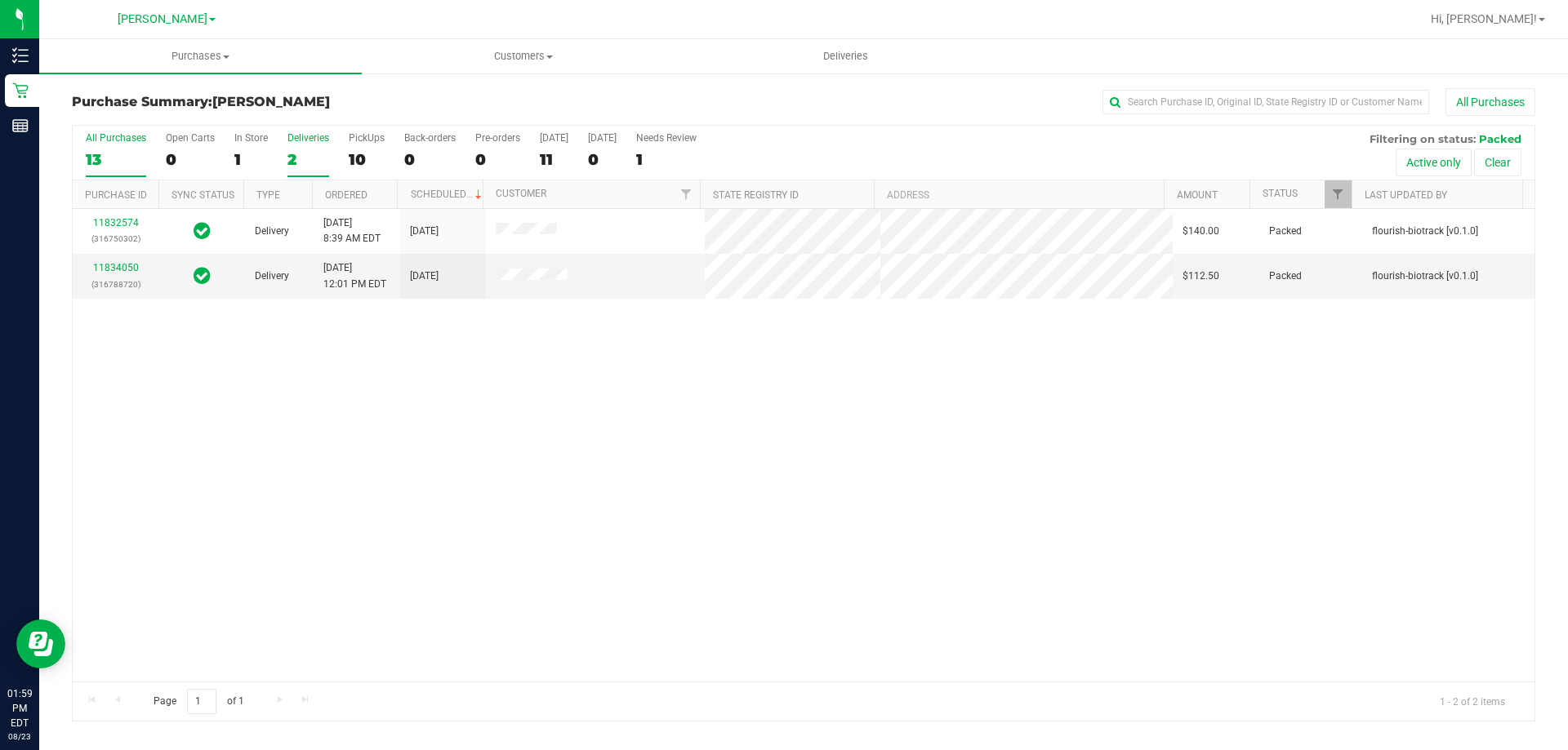
click at [117, 152] on div "13" at bounding box center [116, 159] width 61 height 19
click at [0, 0] on input "All Purchases 13" at bounding box center [0, 0] width 0 height 0
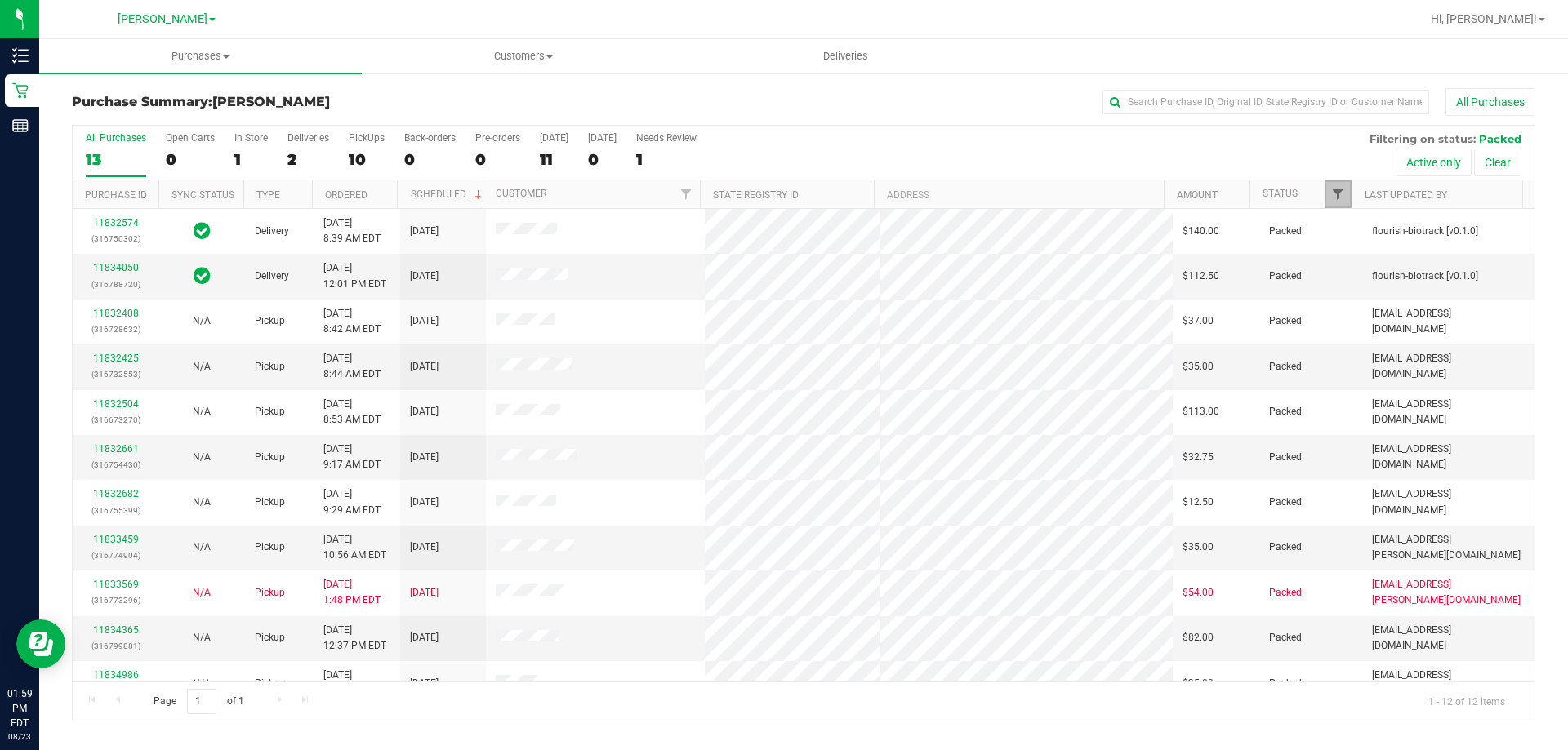
click at [1341, 192] on span "Filter" at bounding box center [1337, 194] width 13 height 13
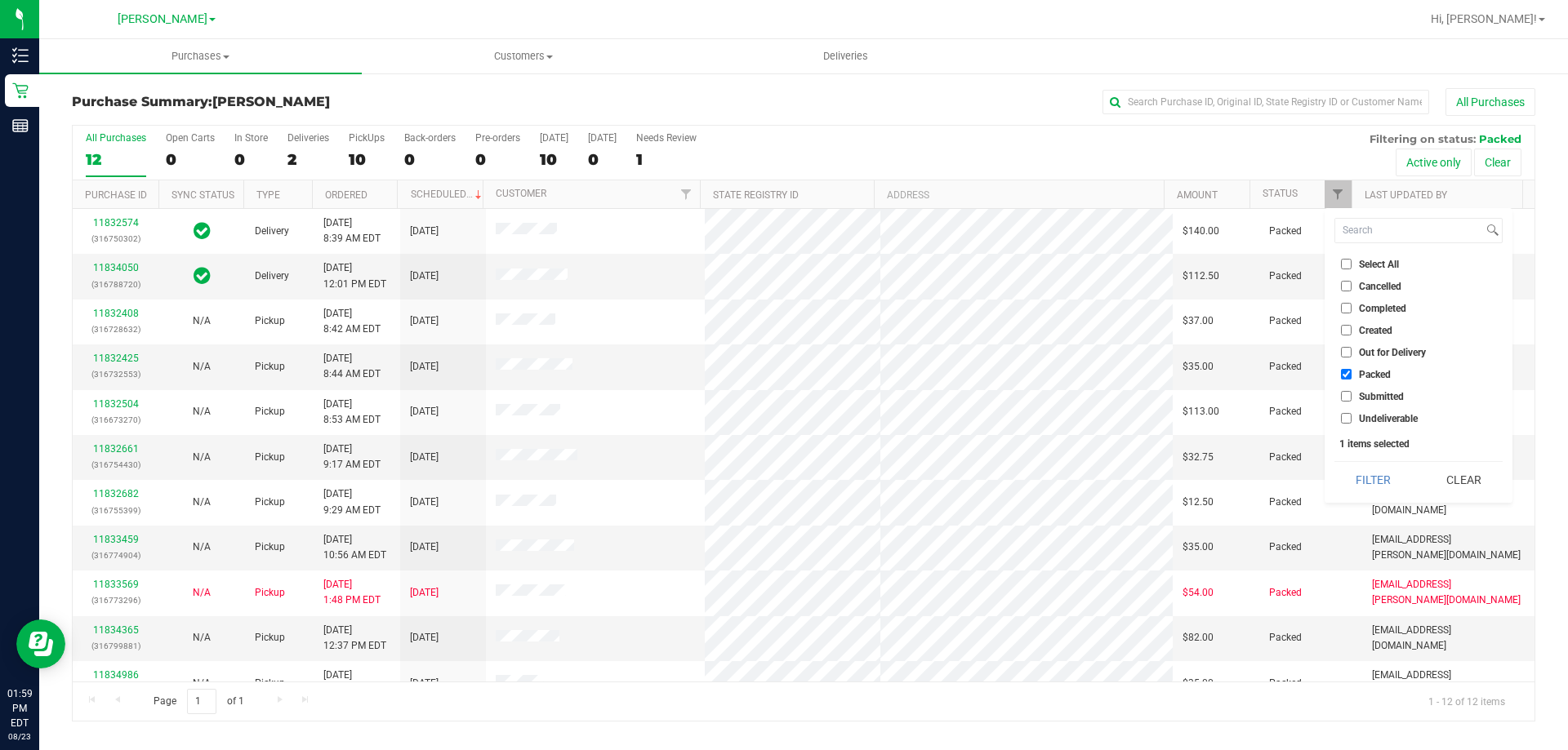
click at [1382, 404] on li "Submitted" at bounding box center [1418, 395] width 168 height 17
click at [1351, 393] on input "Submitted" at bounding box center [1346, 396] width 11 height 11
checkbox input "true"
click at [1343, 375] on input "Packed" at bounding box center [1346, 375] width 11 height 11
checkbox input "false"
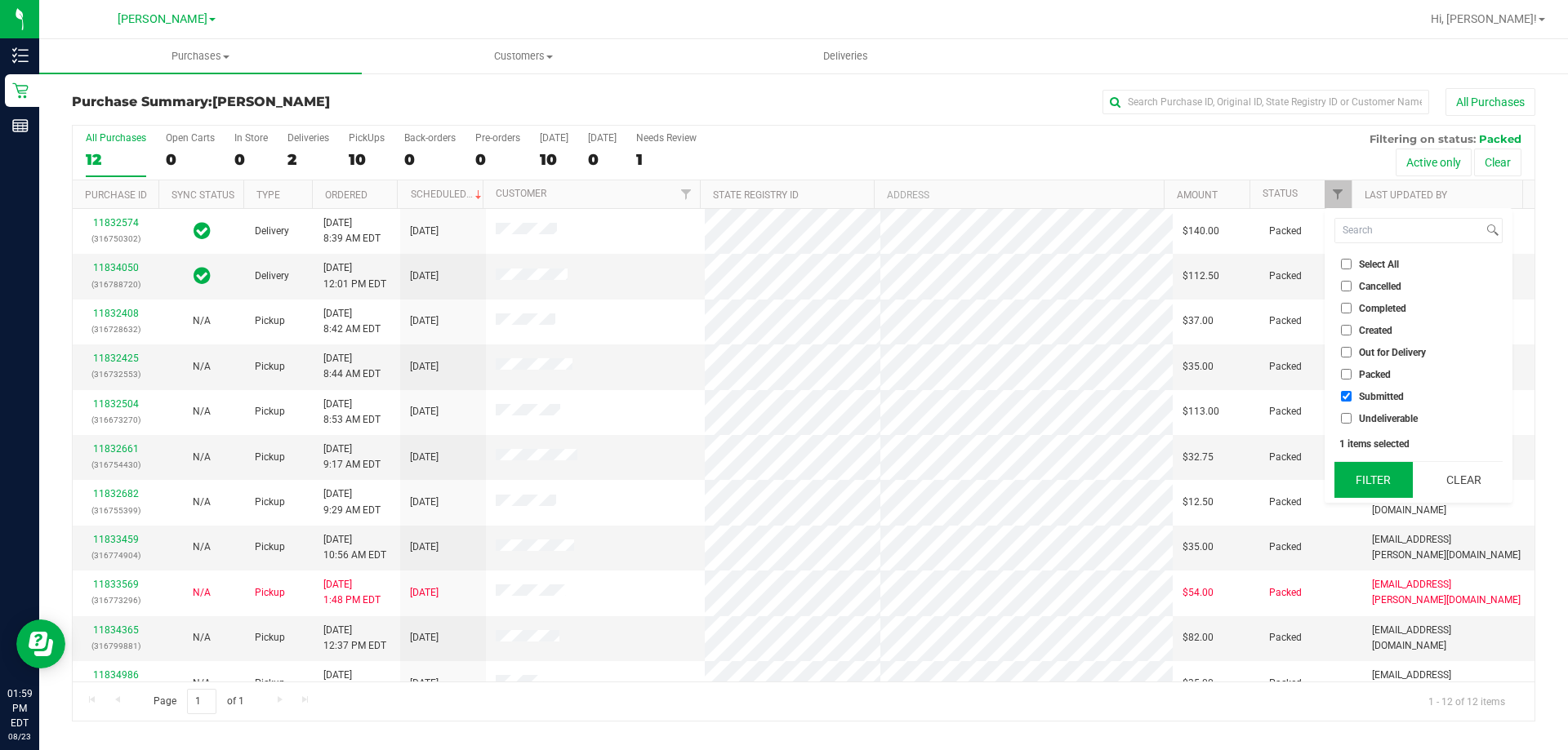
click at [1374, 474] on button "Filter" at bounding box center [1373, 480] width 79 height 36
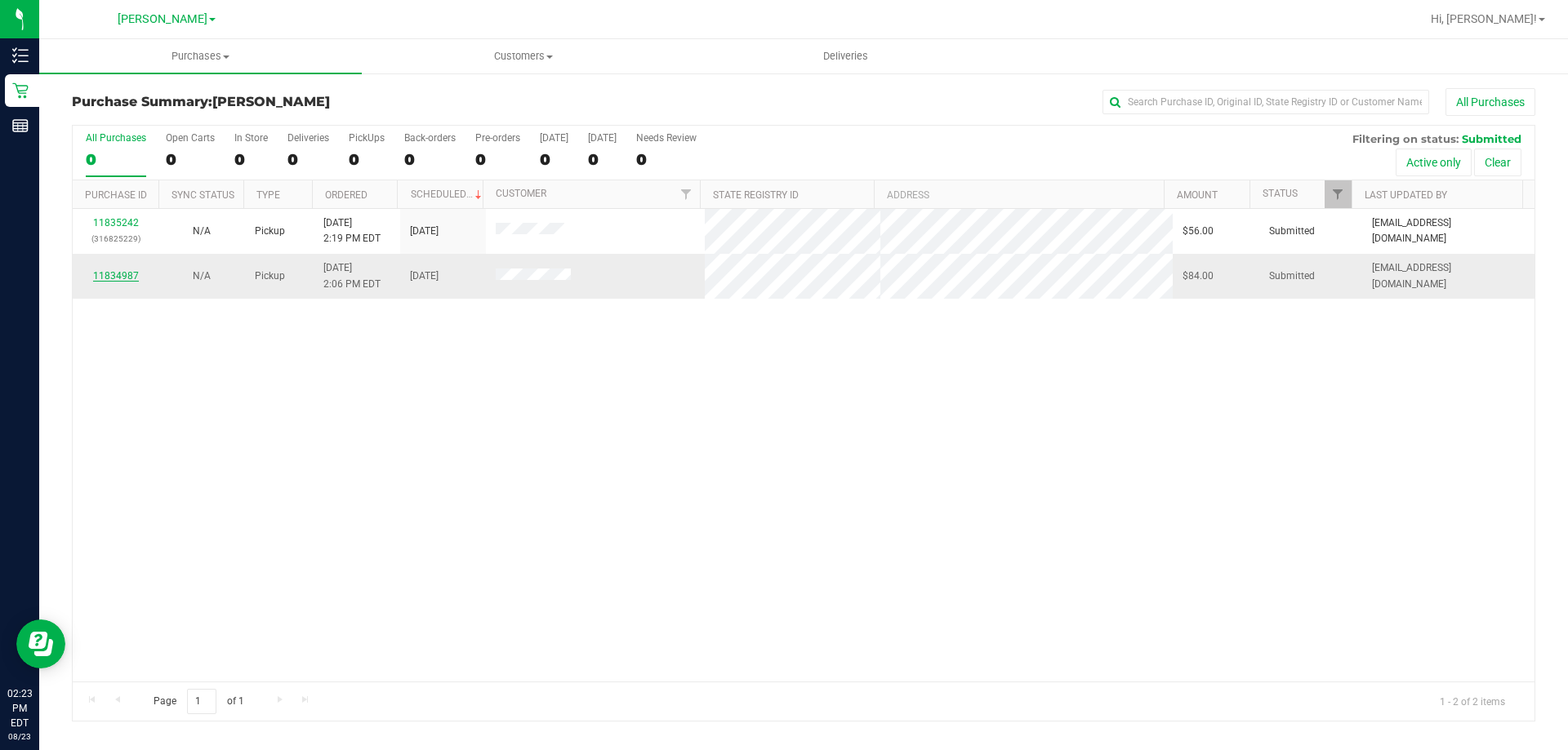
click at [131, 276] on link "11834987" at bounding box center [116, 275] width 46 height 11
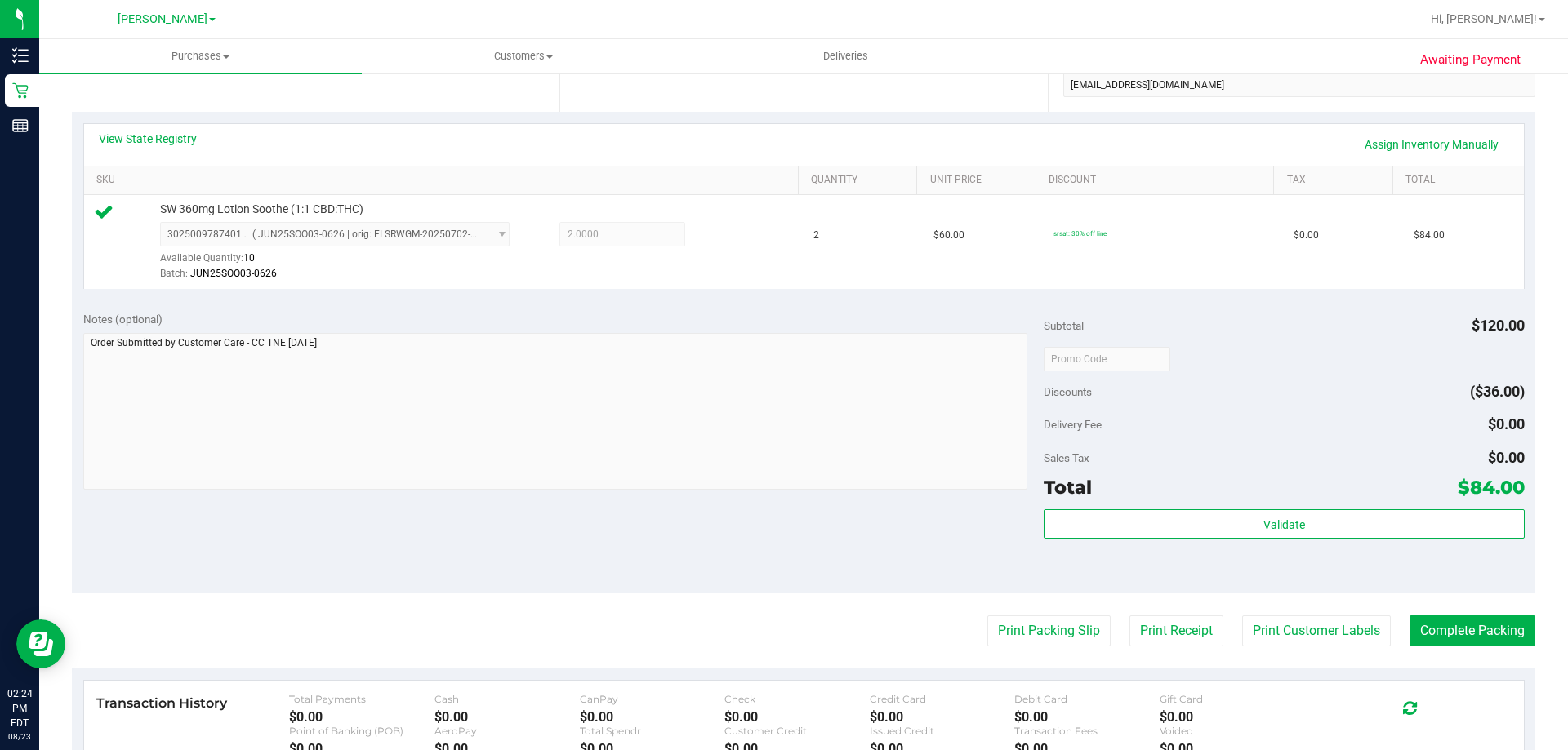
scroll to position [327, 0]
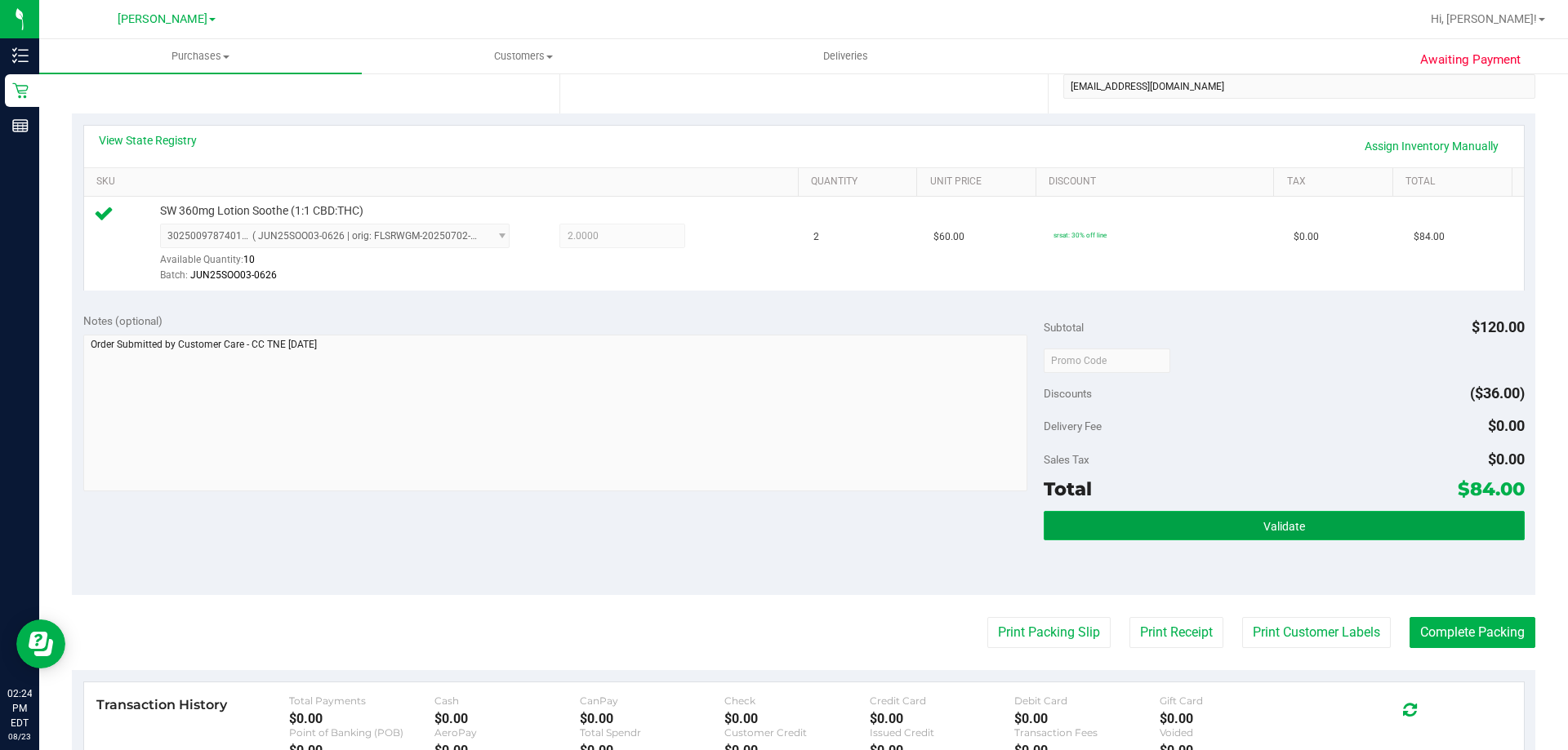
click at [1130, 528] on button "Validate" at bounding box center [1284, 526] width 480 height 30
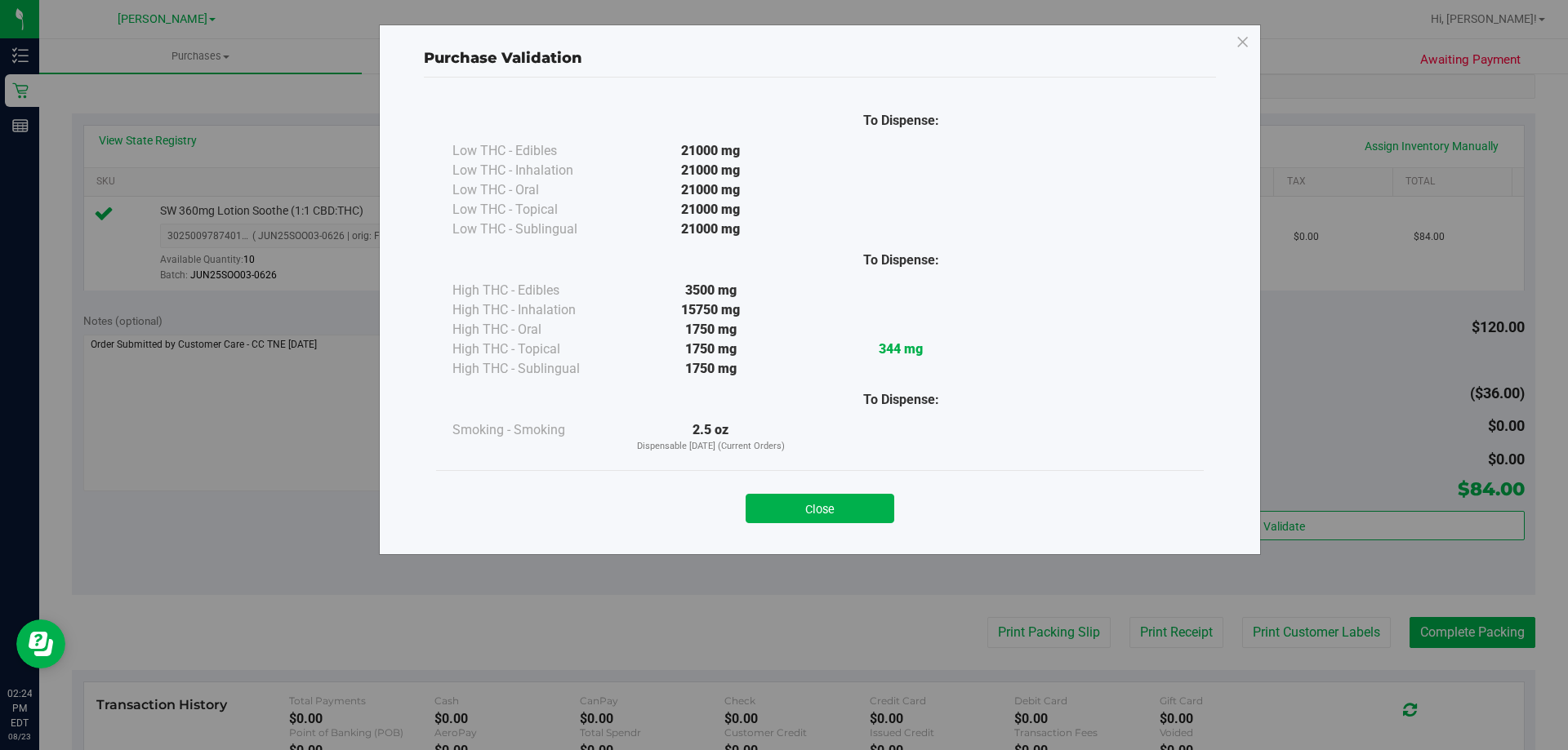
click at [865, 491] on div "Close" at bounding box center [820, 503] width 743 height 41
click at [869, 499] on button "Close" at bounding box center [819, 509] width 148 height 30
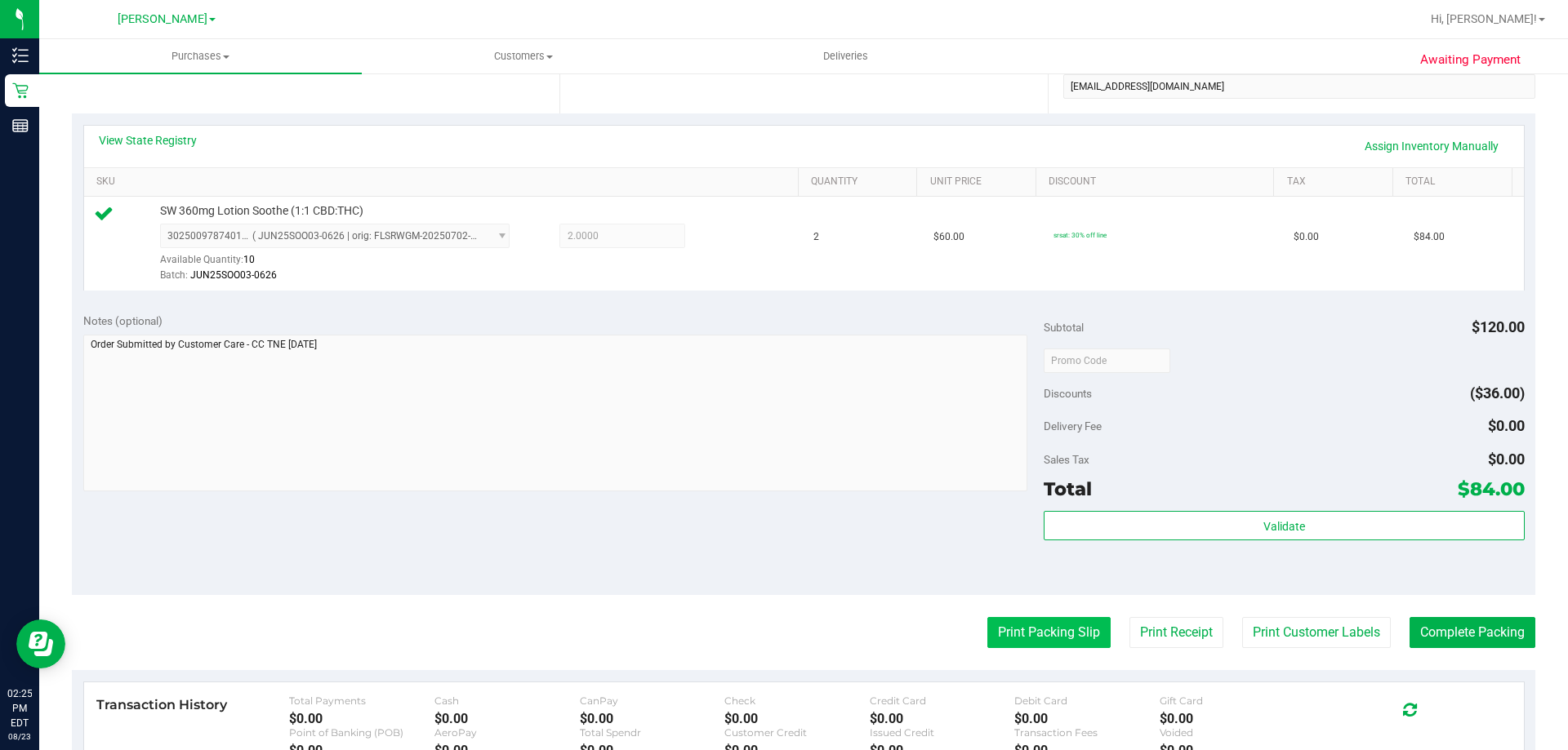
click at [1039, 619] on button "Print Packing Slip" at bounding box center [1049, 632] width 124 height 31
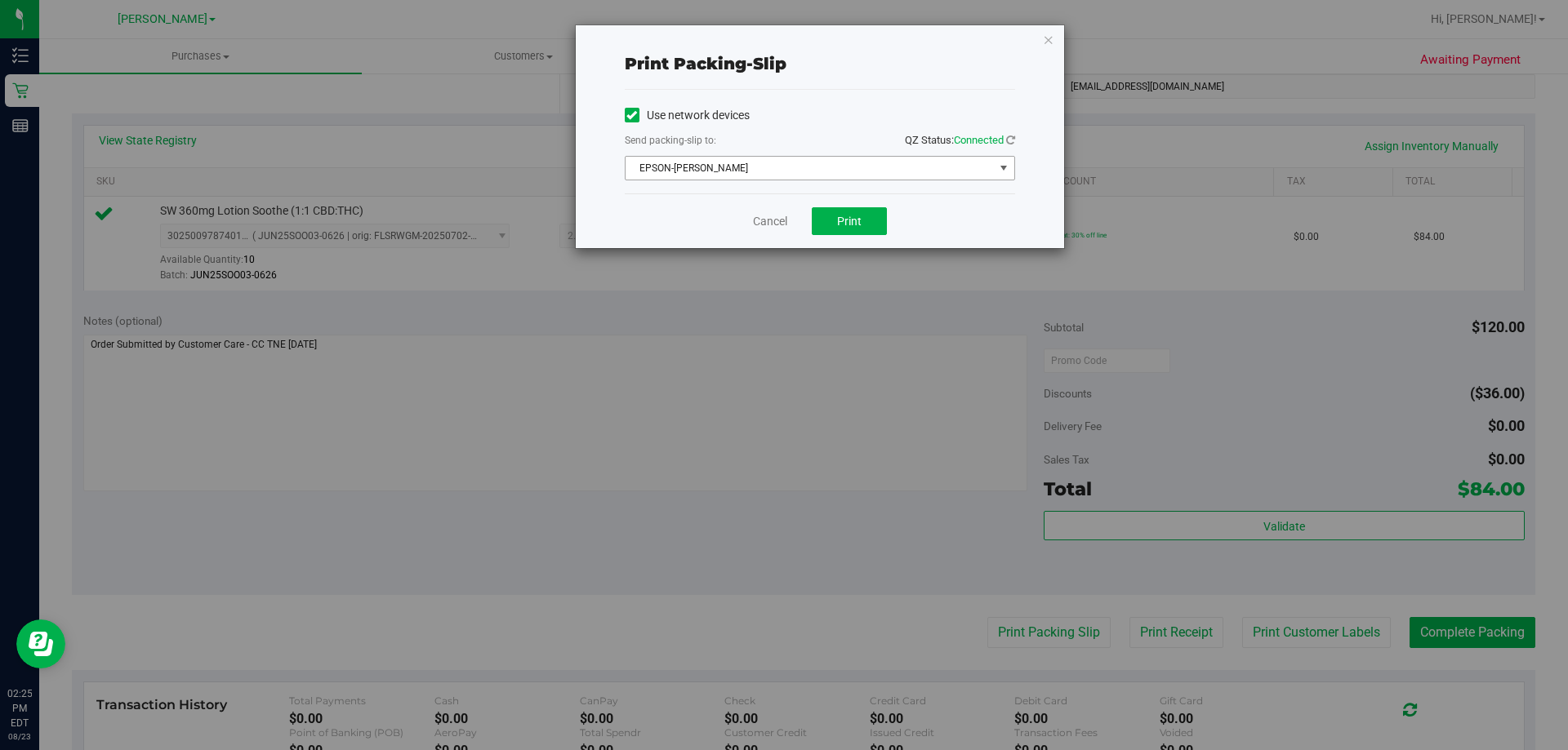
click at [850, 164] on span "EPSON-BECK" at bounding box center [810, 167] width 369 height 23
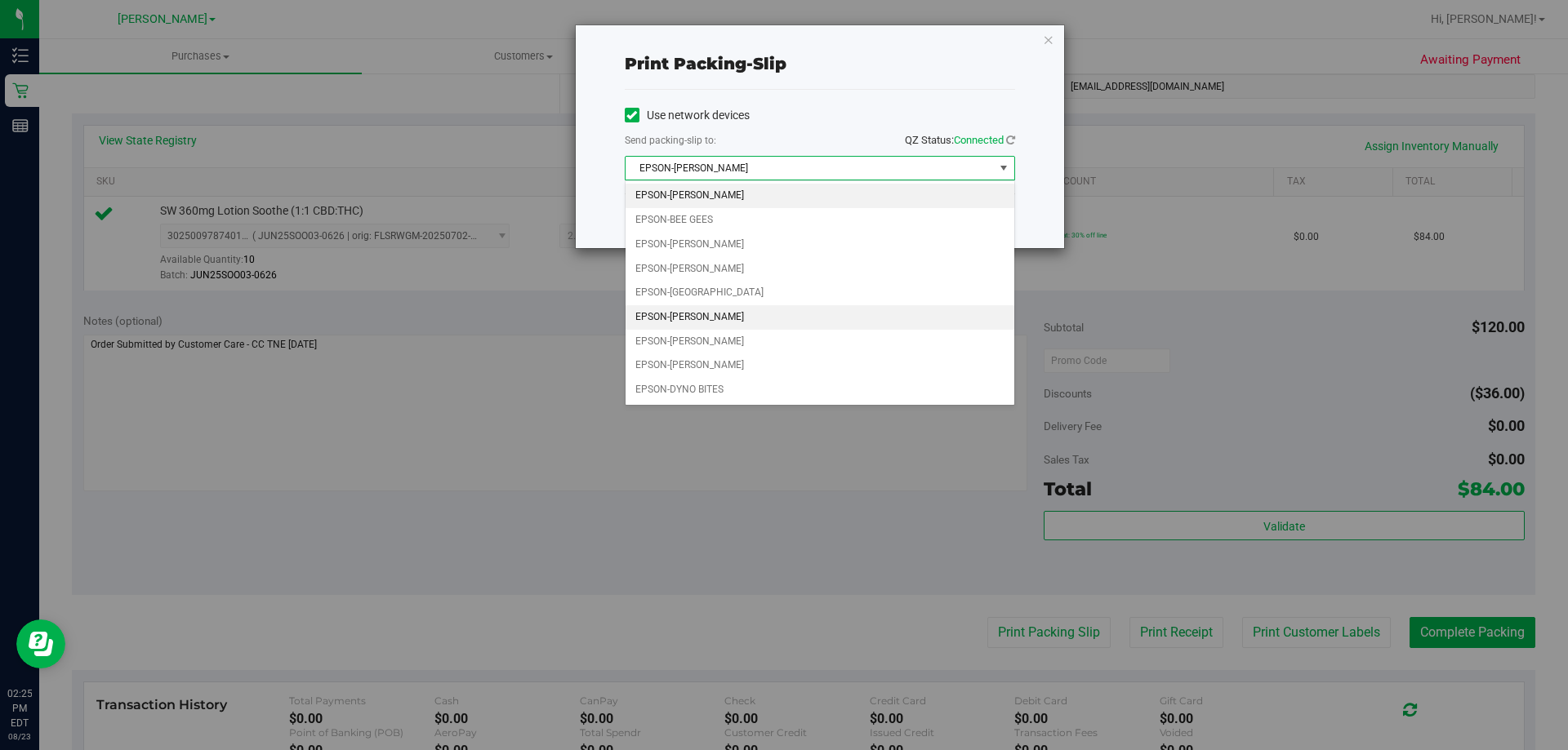
click at [787, 310] on li "EPSON-CONNIE SMITH" at bounding box center [820, 318] width 389 height 25
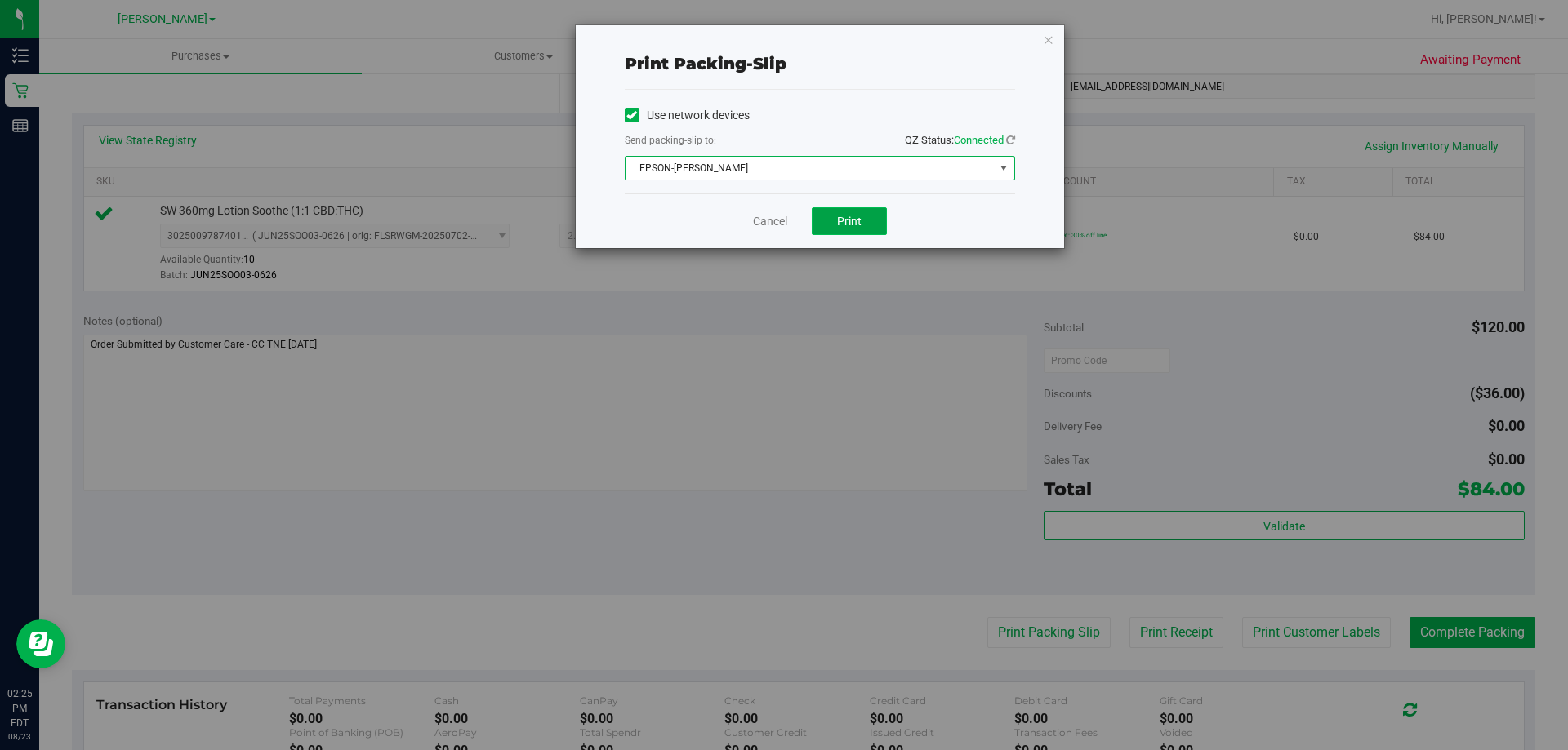
click at [851, 220] on span "Print" at bounding box center [849, 221] width 25 height 13
click at [1051, 49] on div "Print packing-slip Use network devices Send packing-slip to: QZ Status: Connect…" at bounding box center [820, 136] width 488 height 223
click at [1052, 40] on icon "button" at bounding box center [1048, 40] width 11 height 20
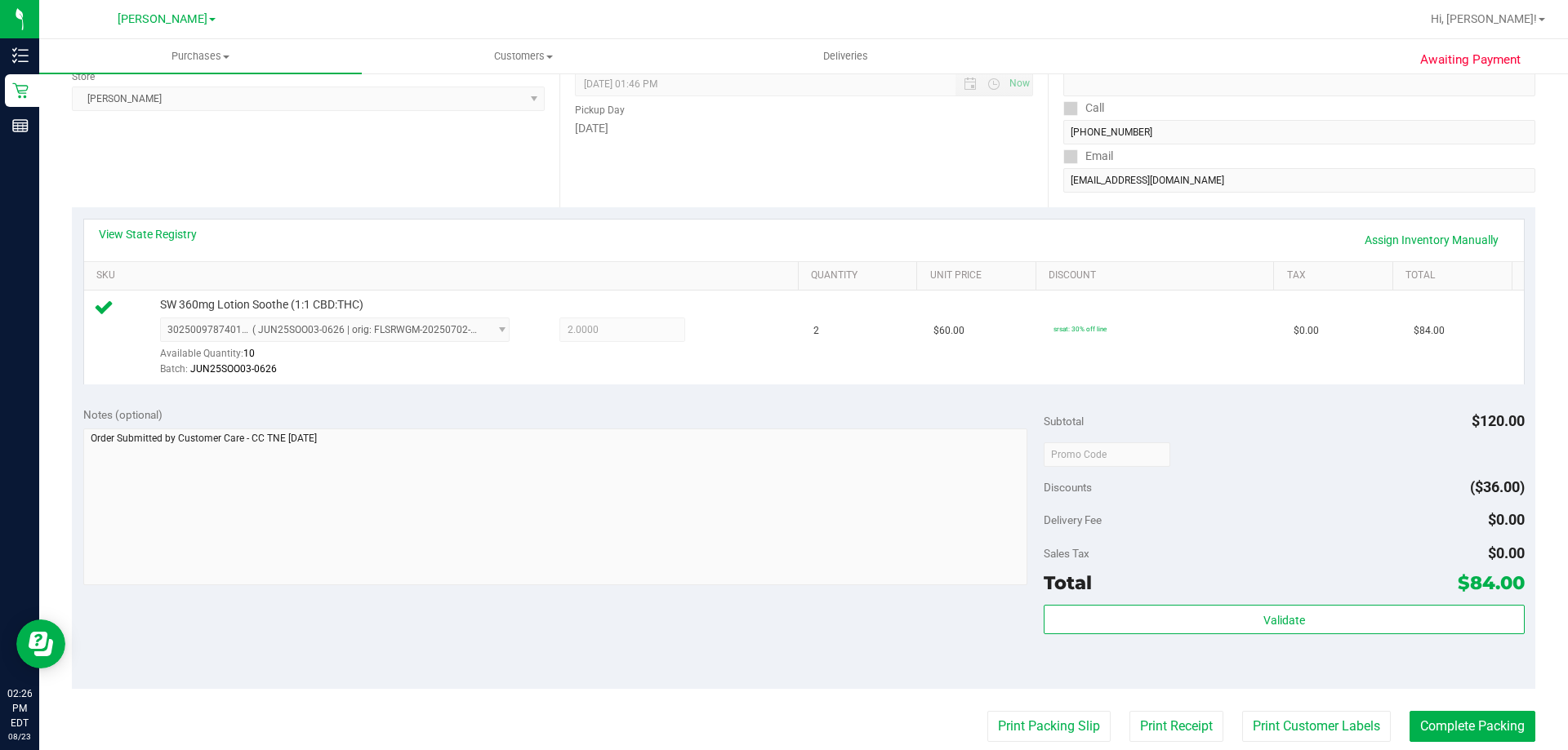
scroll to position [408, 0]
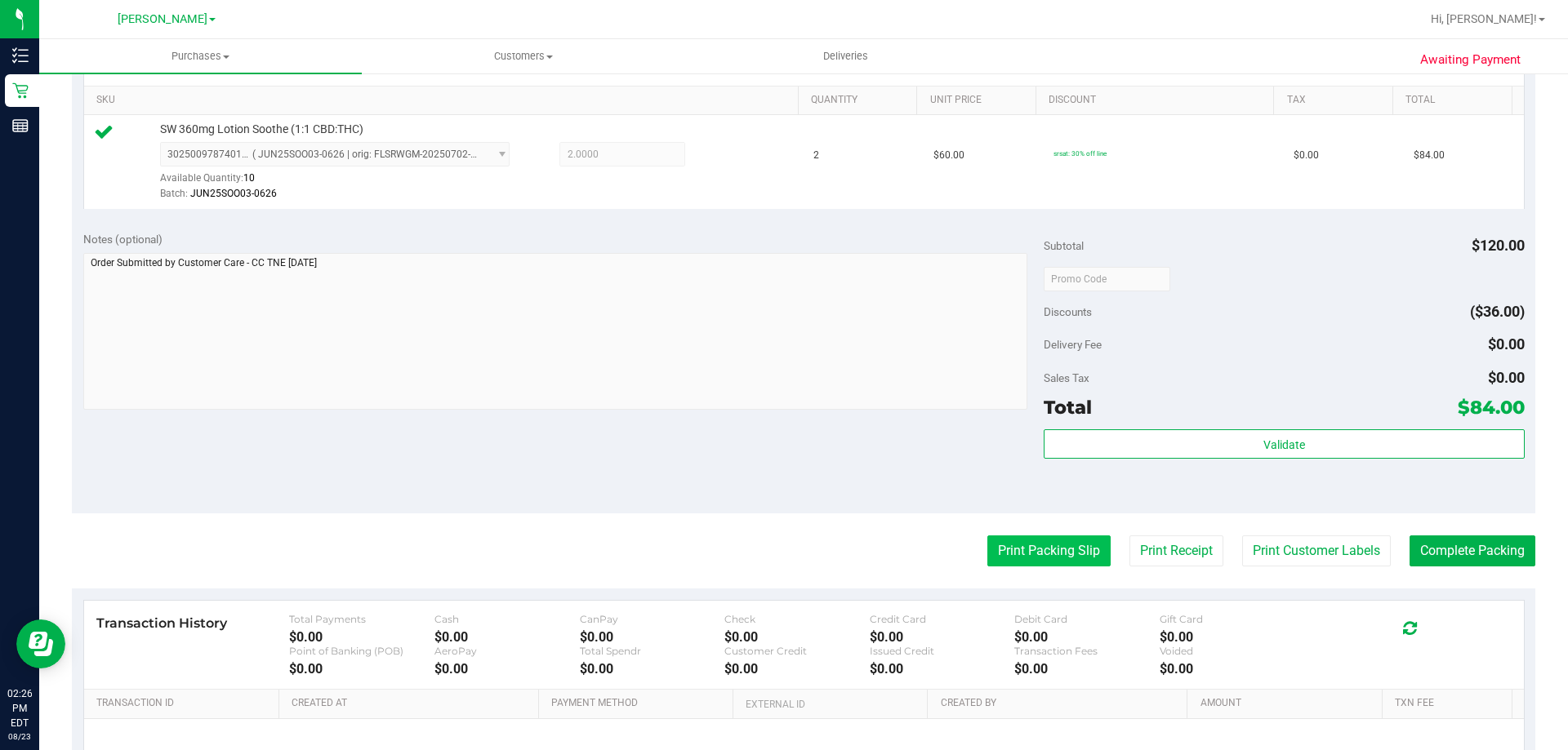
click at [1038, 541] on button "Print Packing Slip" at bounding box center [1049, 551] width 124 height 31
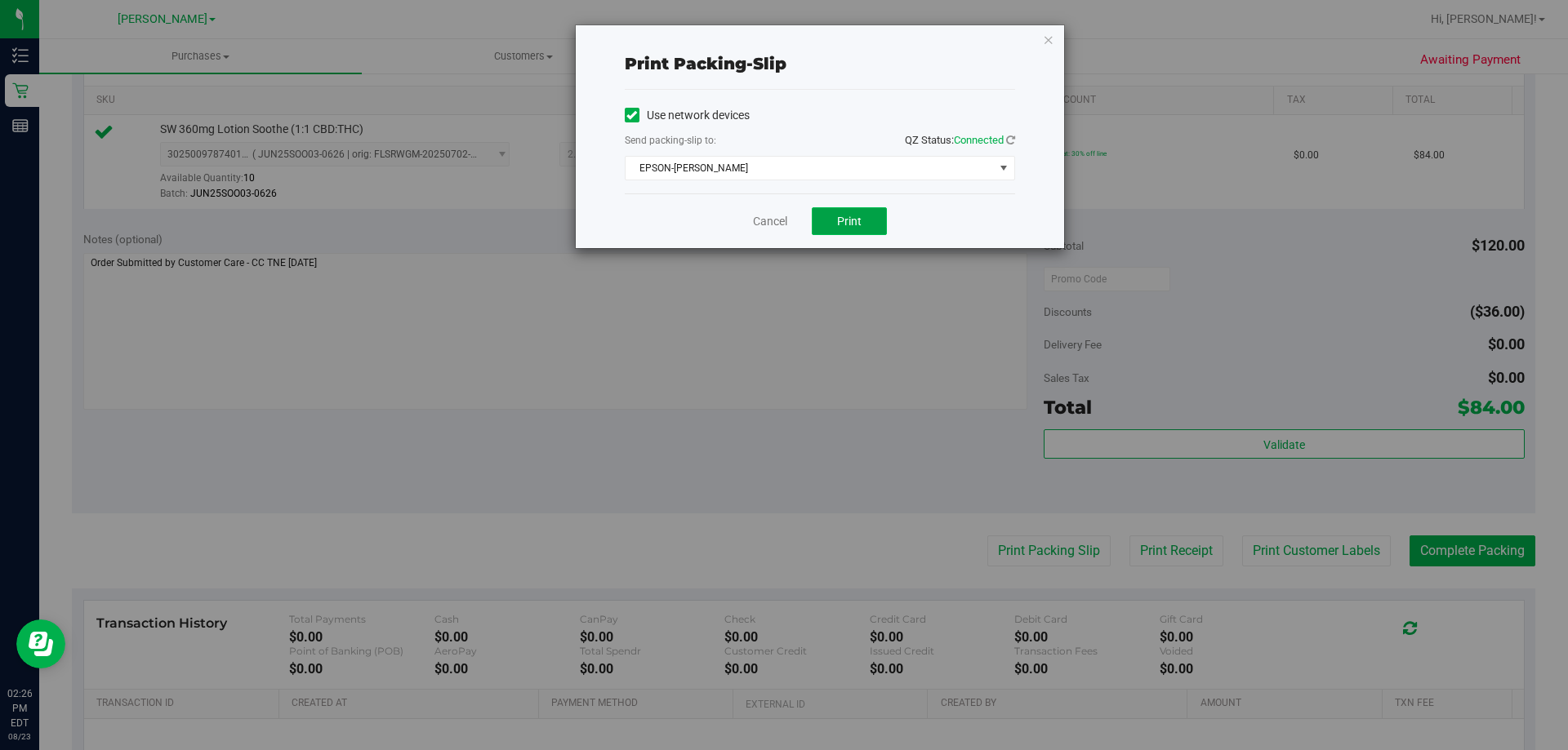
click at [843, 225] on span "Print" at bounding box center [849, 221] width 25 height 13
click at [1049, 42] on icon "button" at bounding box center [1048, 40] width 11 height 20
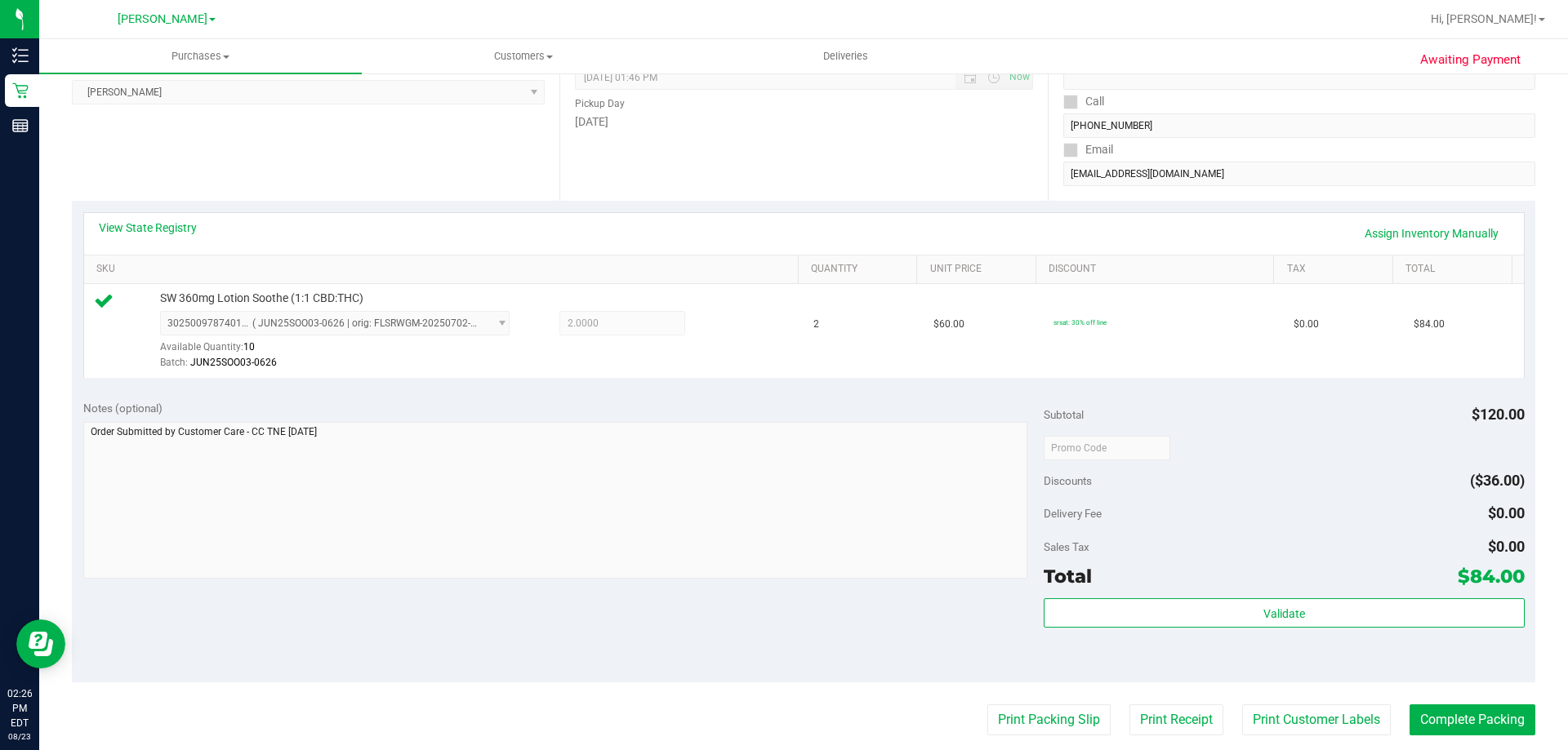
scroll to position [245, 0]
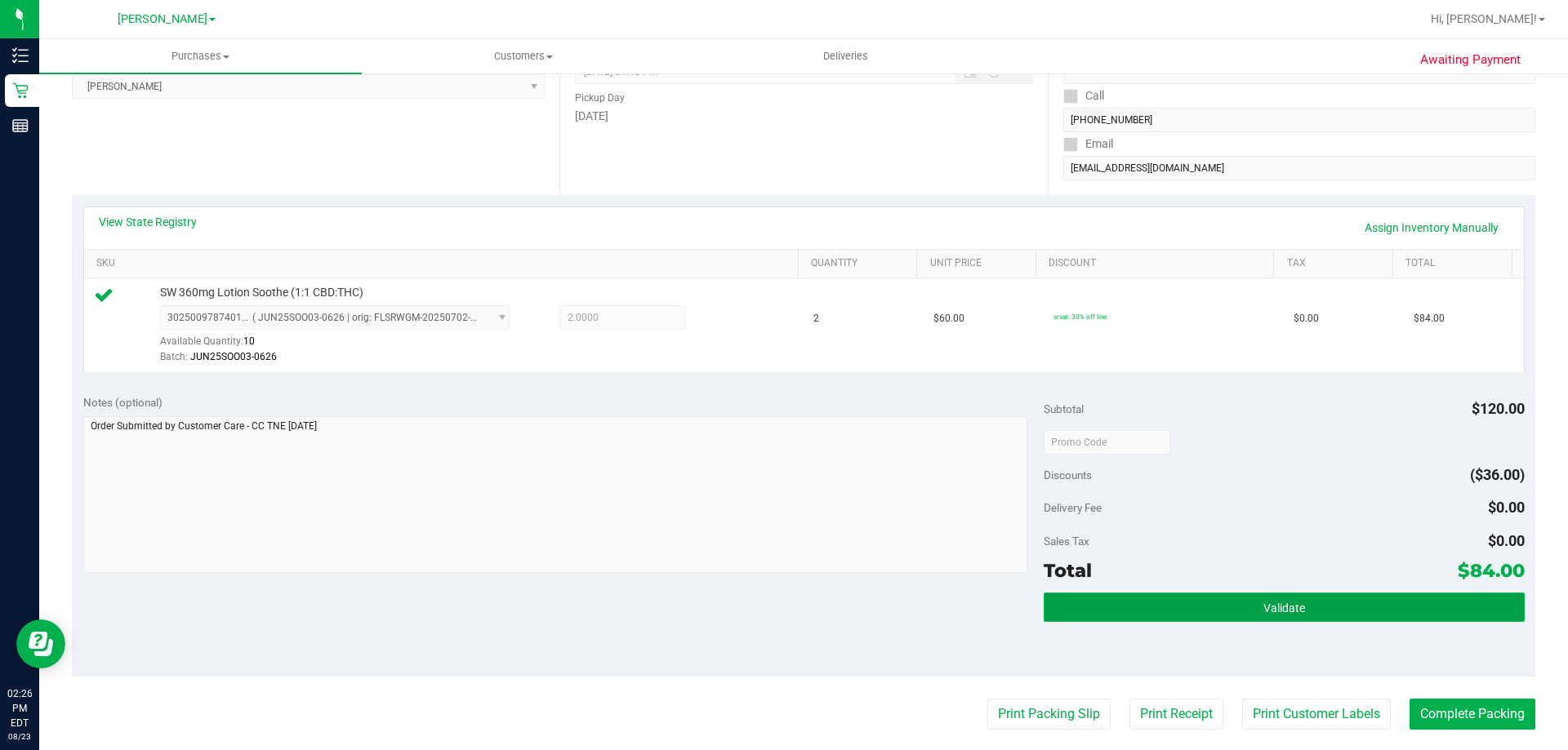
click at [1210, 603] on button "Validate" at bounding box center [1284, 608] width 480 height 30
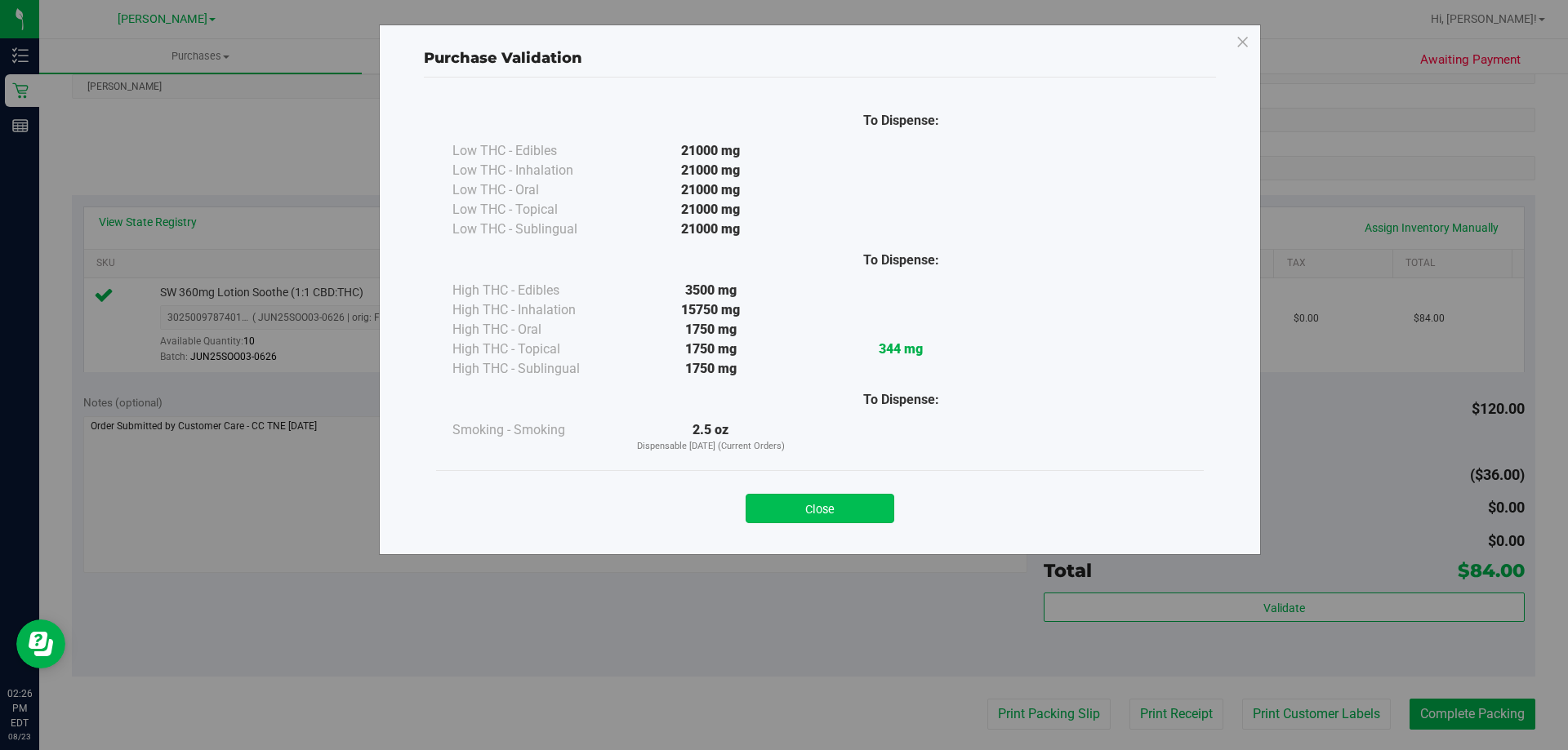
click at [850, 509] on button "Close" at bounding box center [819, 509] width 148 height 30
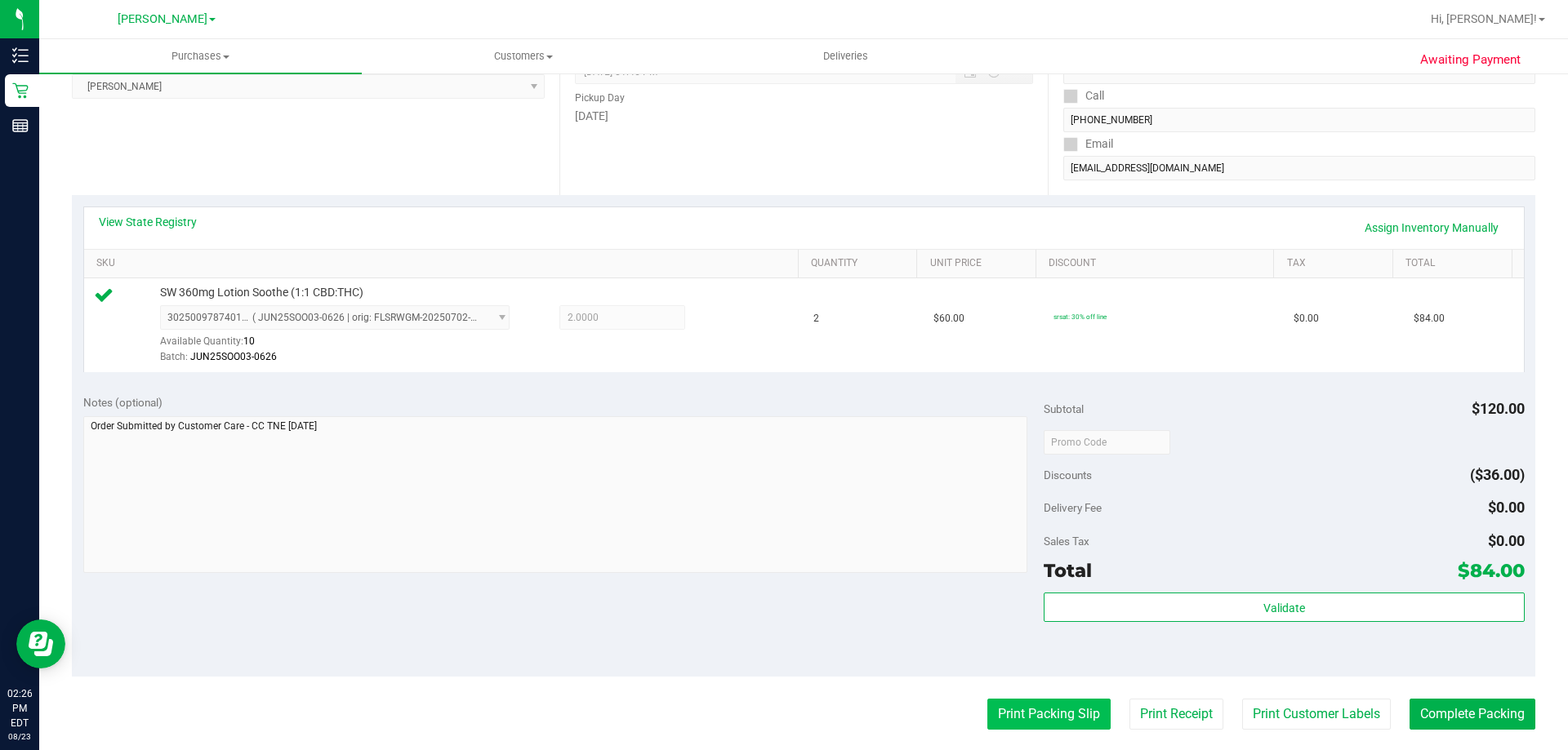
click at [1020, 714] on button "Print Packing Slip" at bounding box center [1049, 714] width 124 height 31
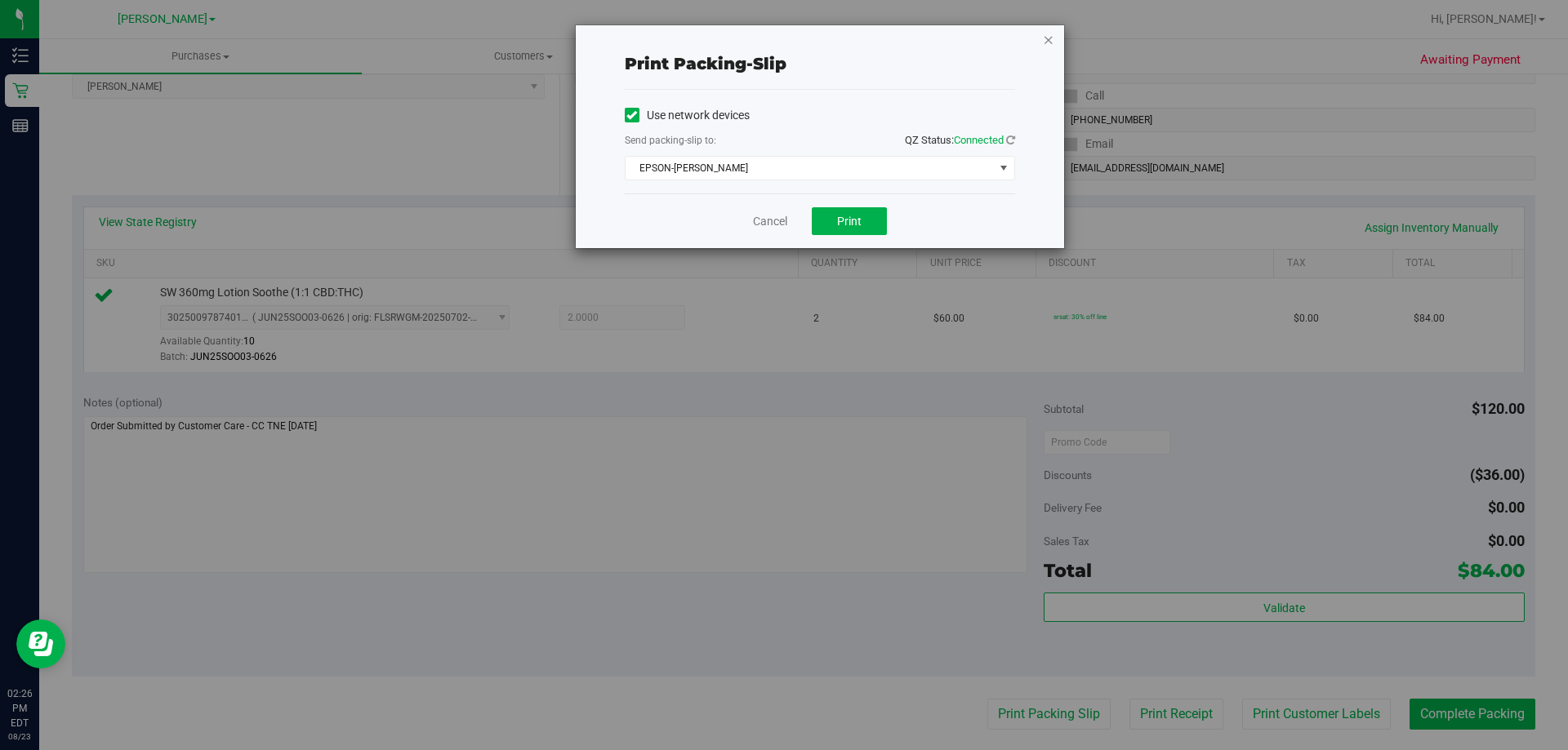
click at [1048, 48] on icon "button" at bounding box center [1048, 40] width 11 height 20
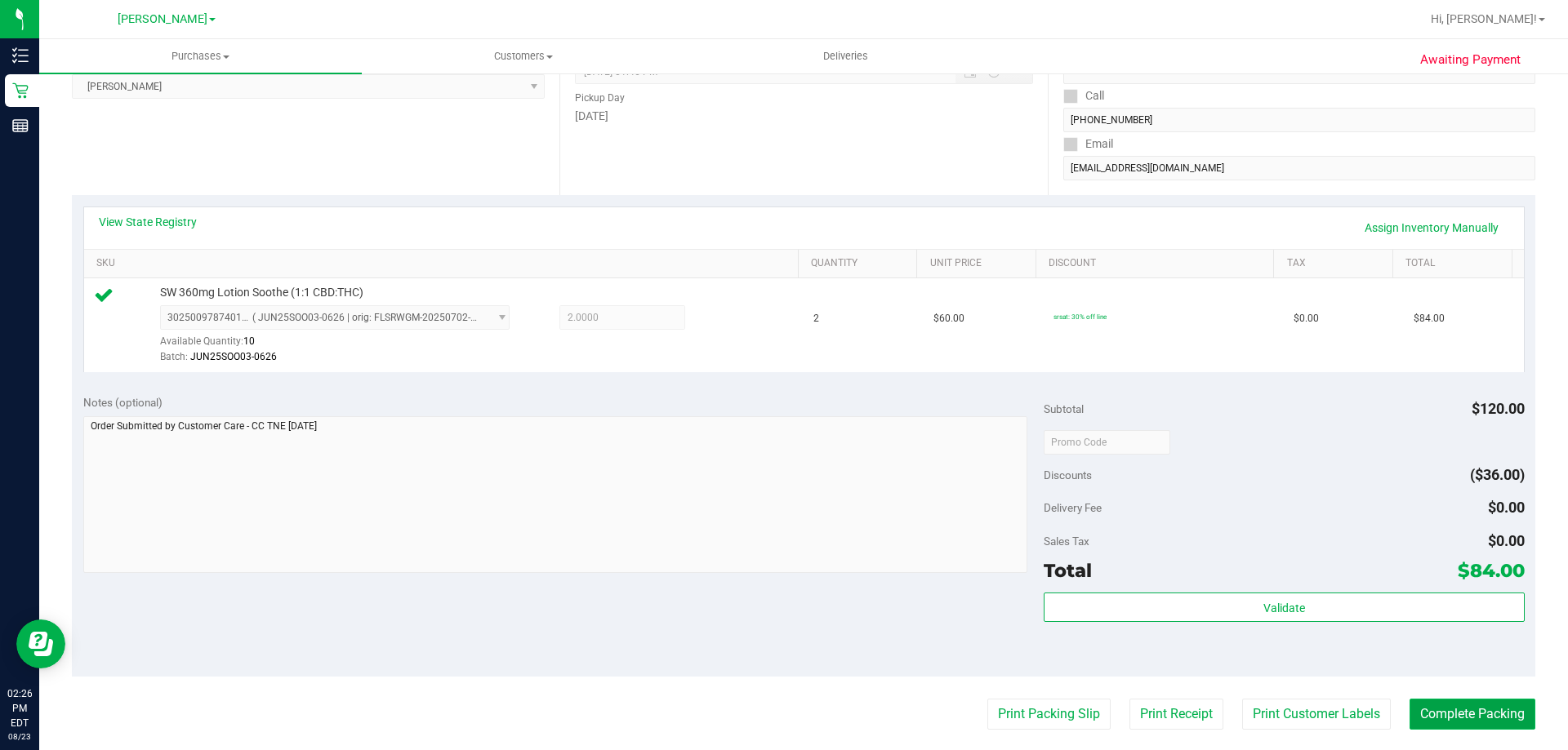
click at [1434, 708] on button "Complete Packing" at bounding box center [1472, 714] width 126 height 31
